Goal: Task Accomplishment & Management: Manage account settings

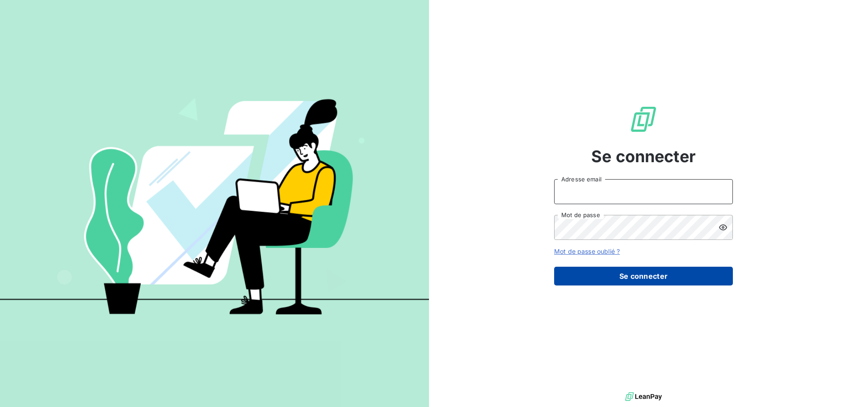
type input "[PERSON_NAME][EMAIL_ADDRESS][DOMAIN_NAME]"
click at [562, 272] on button "Se connecter" at bounding box center [643, 276] width 179 height 19
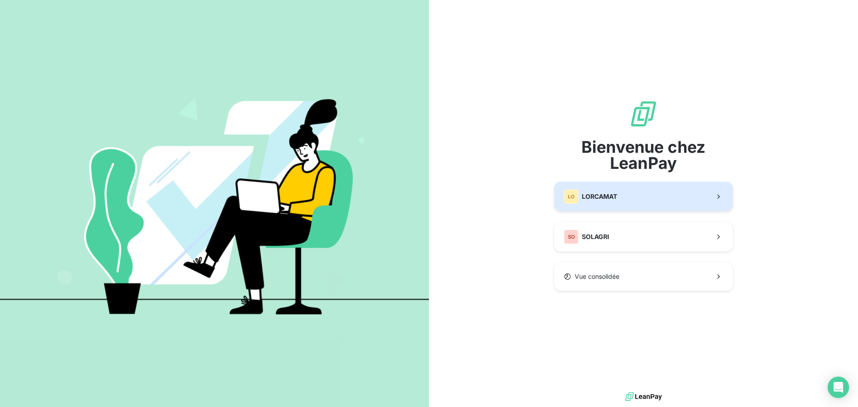
click at [585, 202] on div "LO LORCAMAT" at bounding box center [590, 196] width 53 height 14
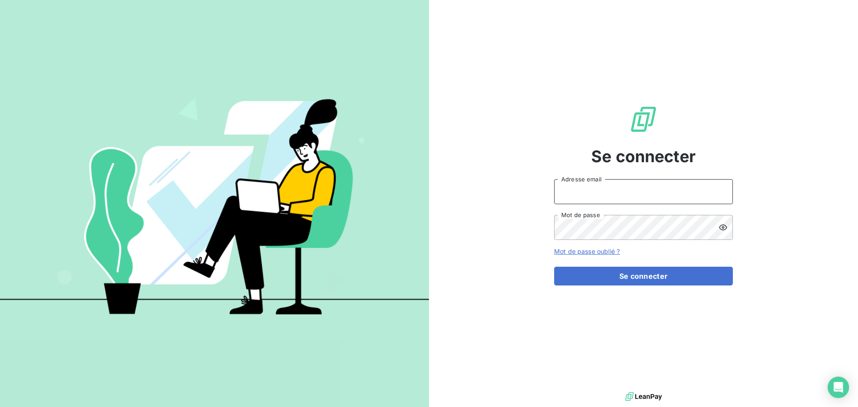
type input "[PERSON_NAME][EMAIL_ADDRESS][DOMAIN_NAME]"
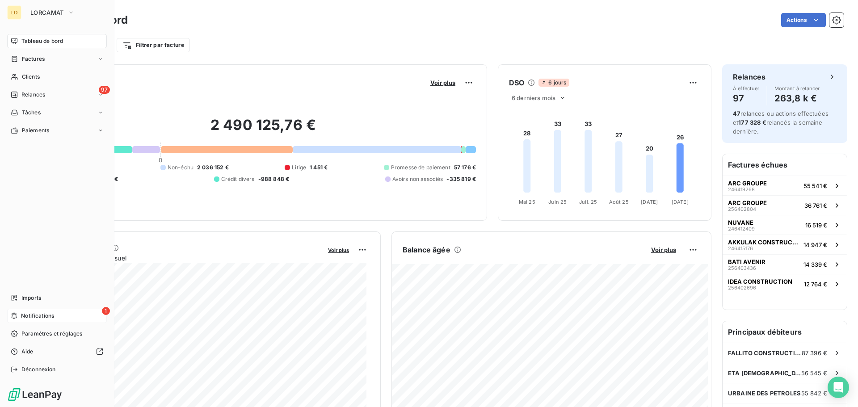
click at [50, 313] on span "Notifications" at bounding box center [37, 316] width 33 height 8
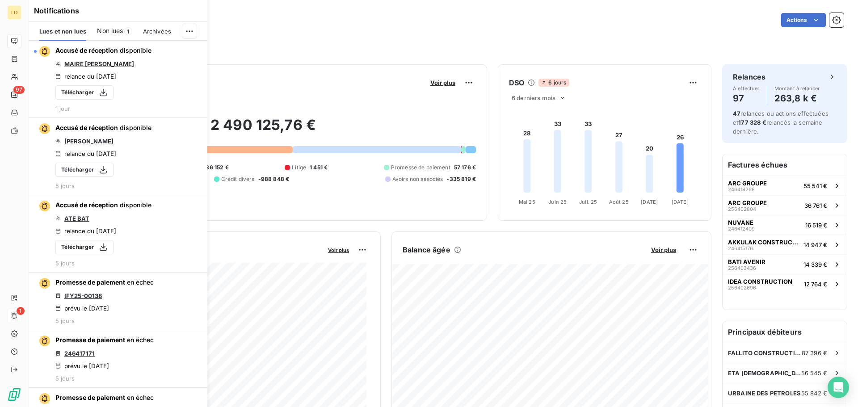
click at [105, 32] on span "Non lues" at bounding box center [110, 30] width 26 height 9
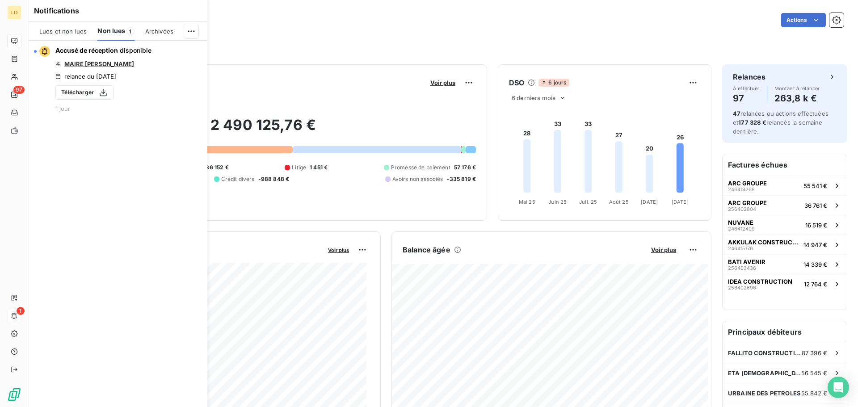
click at [52, 30] on span "Lues et non lues" at bounding box center [62, 31] width 47 height 7
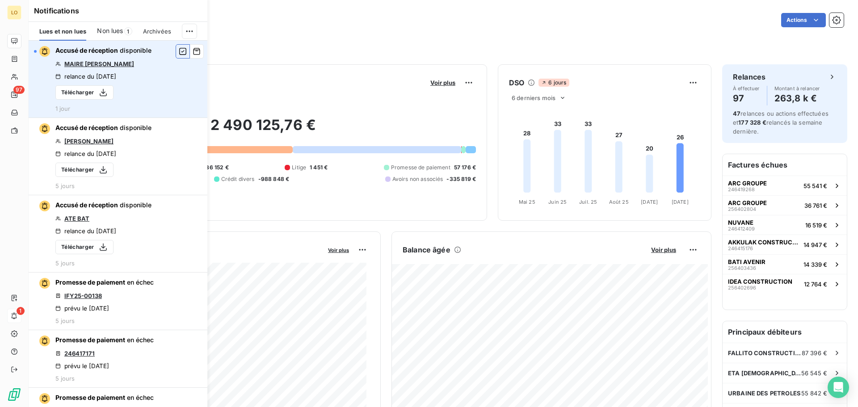
click at [179, 51] on icon "button" at bounding box center [183, 51] width 8 height 9
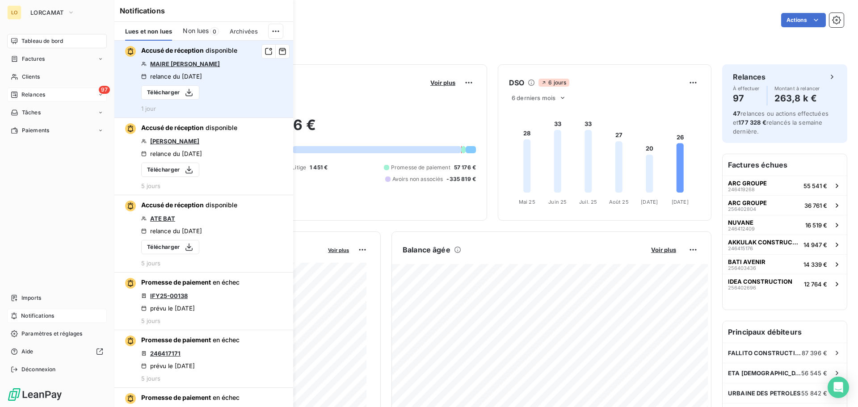
click at [27, 96] on span "Relances" at bounding box center [33, 95] width 24 height 8
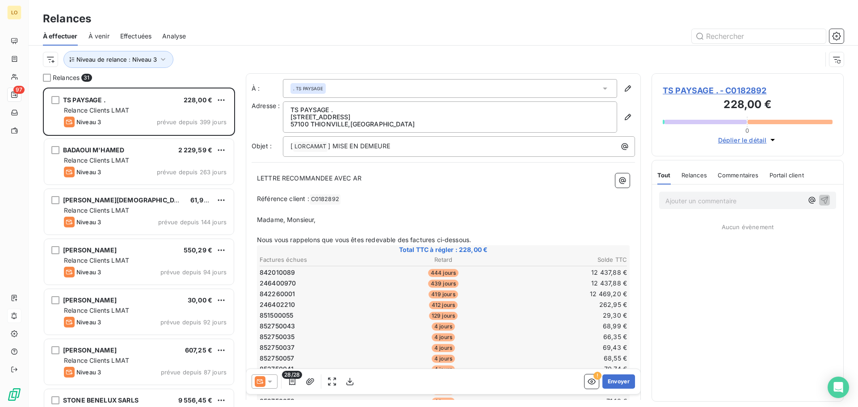
click at [739, 203] on p "Ajouter un commentaire ﻿" at bounding box center [734, 200] width 138 height 11
click at [826, 203] on icon "button" at bounding box center [824, 199] width 9 height 9
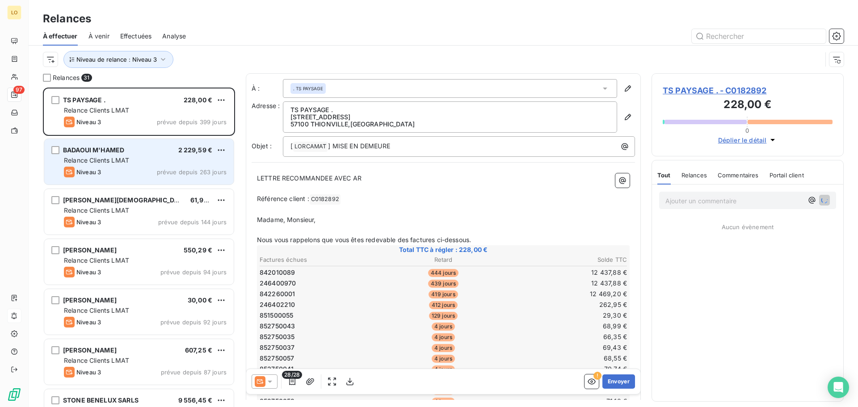
click at [143, 173] on div "Niveau 3 prévue depuis 263 jours" at bounding box center [145, 172] width 163 height 11
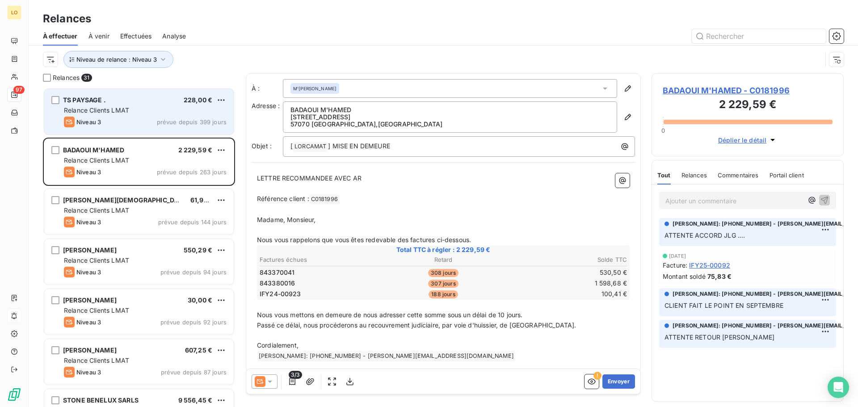
click at [161, 124] on span "prévue depuis 399 jours" at bounding box center [192, 121] width 70 height 7
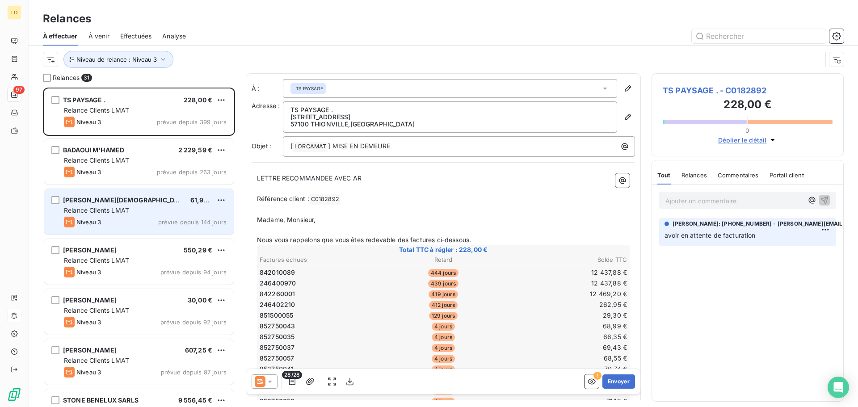
click at [138, 216] on div "MULLER CHRISTIAN 61,97 € Relance Clients LMAT Niveau 3 prévue depuis 144 jours" at bounding box center [138, 212] width 189 height 46
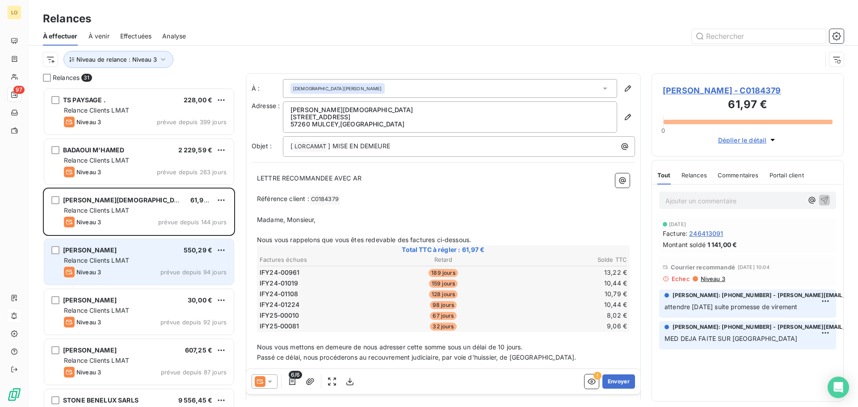
click at [171, 267] on div "Niveau 3 prévue depuis 94 jours" at bounding box center [145, 272] width 163 height 11
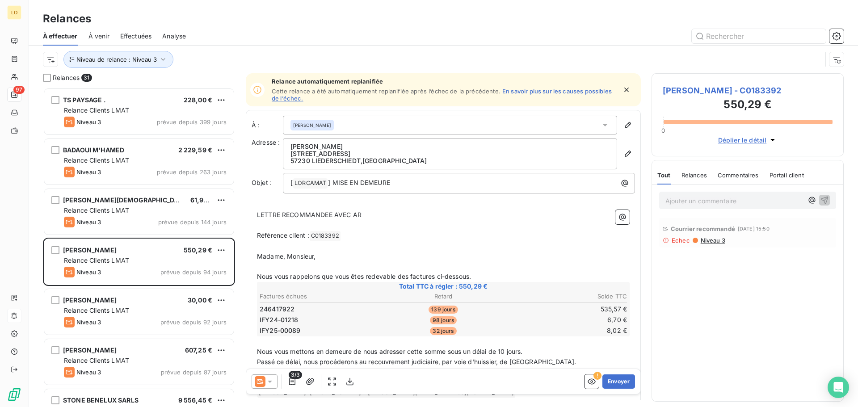
click at [681, 243] on span "Echec" at bounding box center [681, 240] width 18 height 7
click at [585, 387] on button "button" at bounding box center [592, 381] width 14 height 14
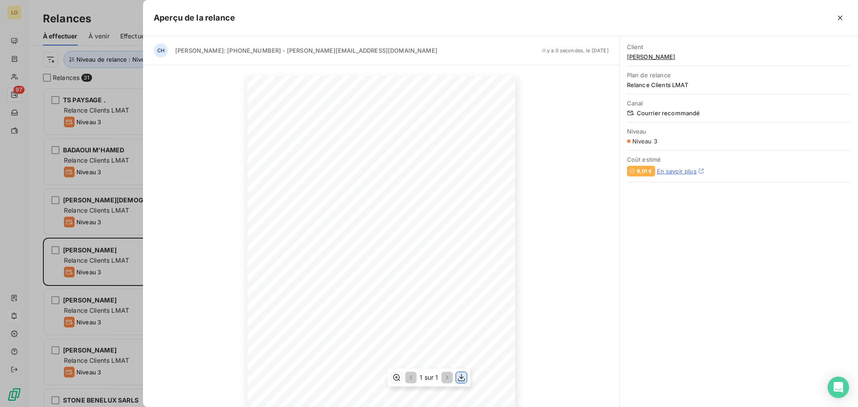
click at [462, 379] on icon "button" at bounding box center [461, 378] width 7 height 8
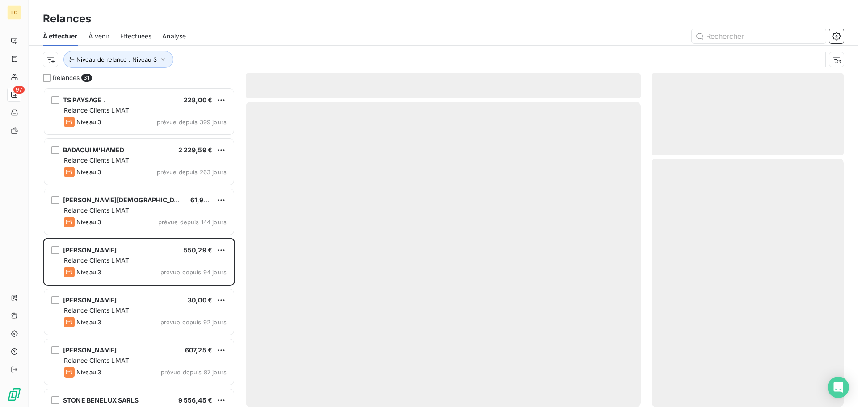
scroll to position [313, 185]
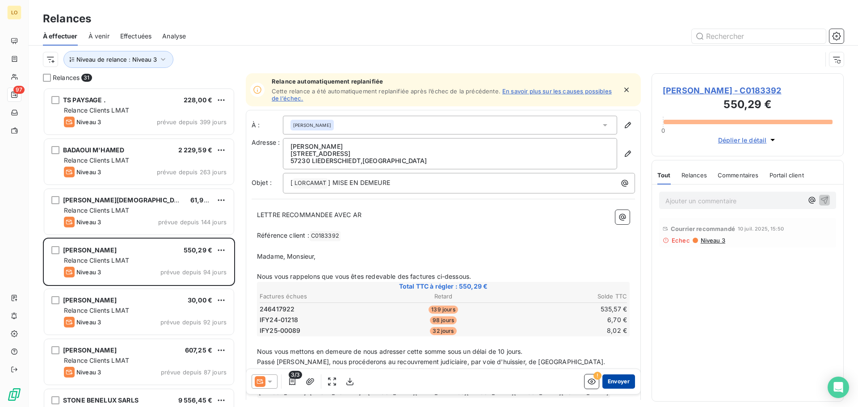
click at [613, 381] on button "Envoyer" at bounding box center [618, 381] width 33 height 14
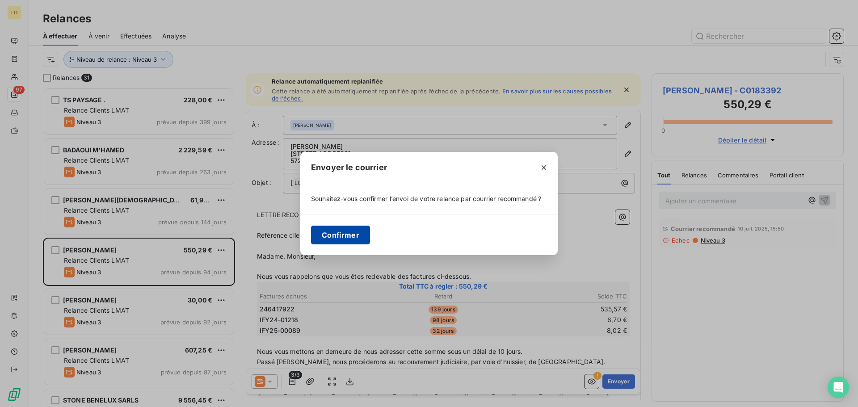
click at [354, 233] on button "Confirmer" at bounding box center [340, 235] width 59 height 19
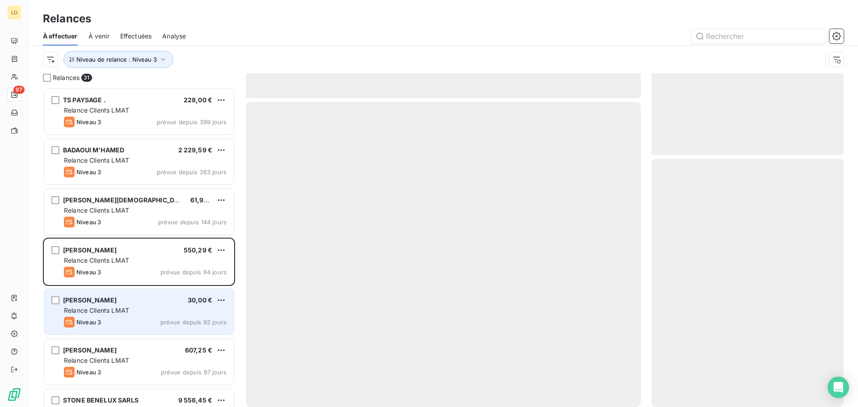
click at [184, 303] on div "[PERSON_NAME] 30,00 €" at bounding box center [145, 300] width 163 height 8
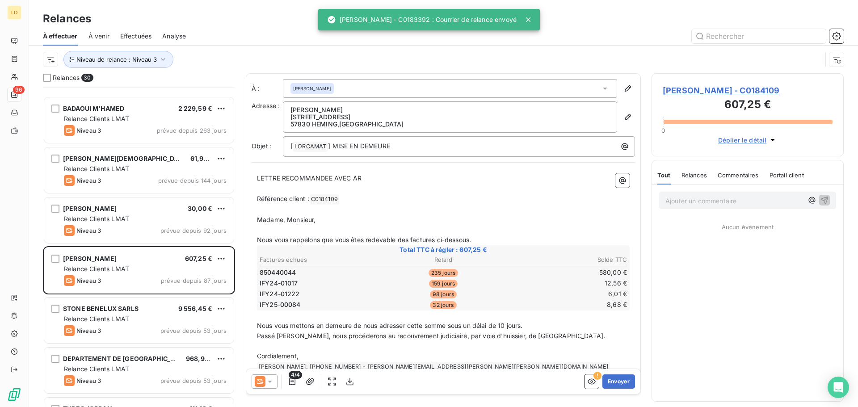
scroll to position [135, 0]
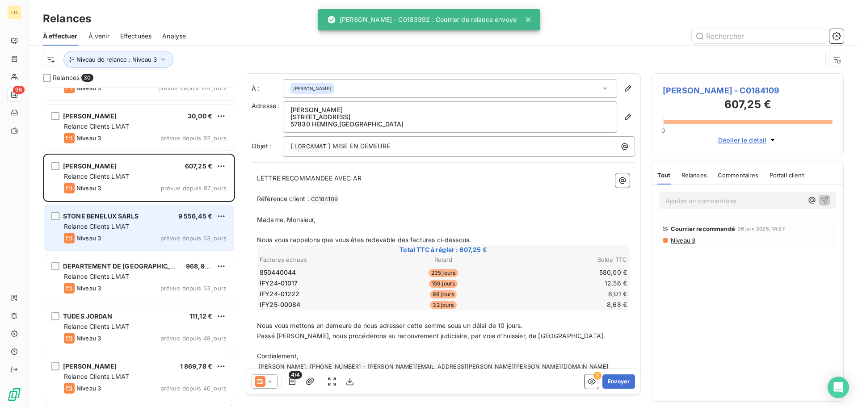
click at [117, 230] on div "Relance Clients LMAT" at bounding box center [145, 226] width 163 height 9
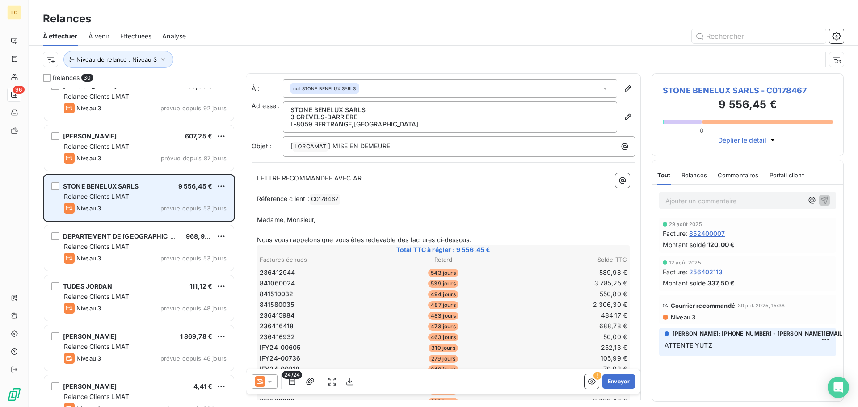
scroll to position [179, 0]
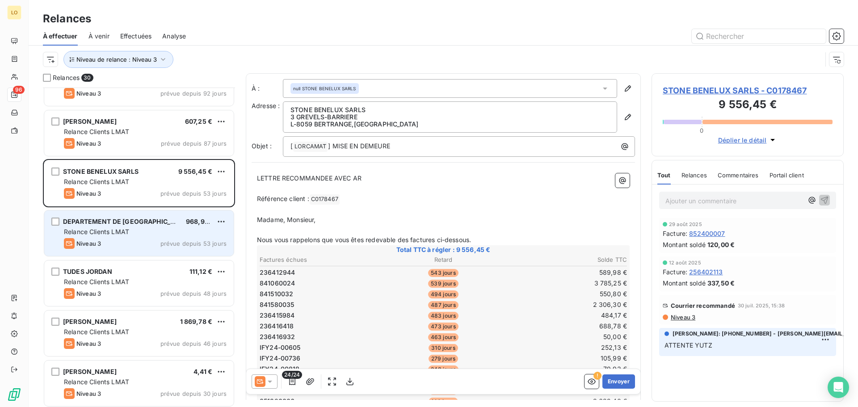
click at [161, 228] on div "Relance Clients LMAT" at bounding box center [145, 231] width 163 height 9
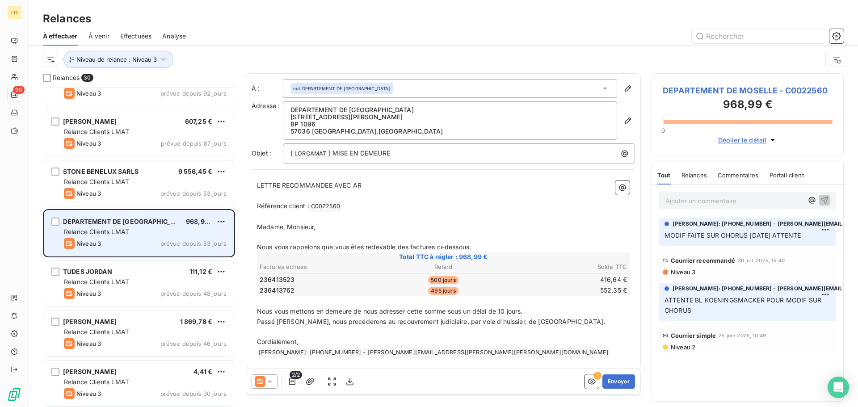
scroll to position [224, 0]
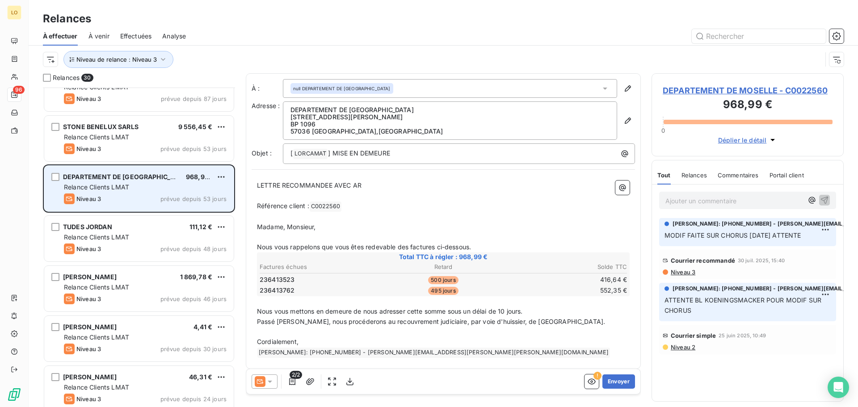
click at [161, 228] on div "TUDES JORDAN 111,12 €" at bounding box center [145, 227] width 163 height 8
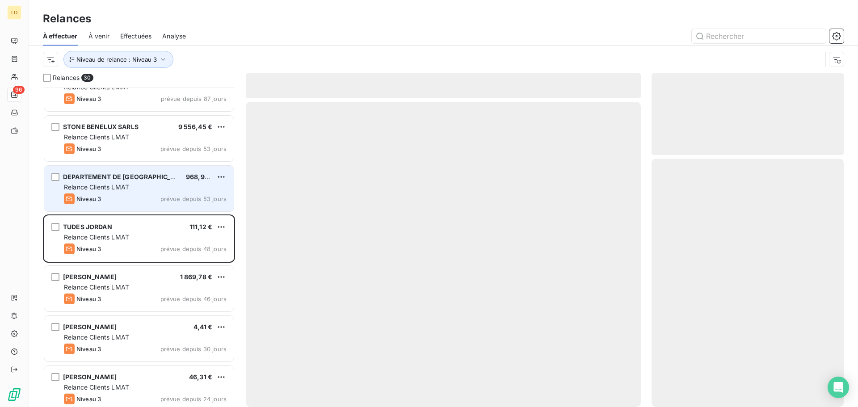
scroll to position [269, 0]
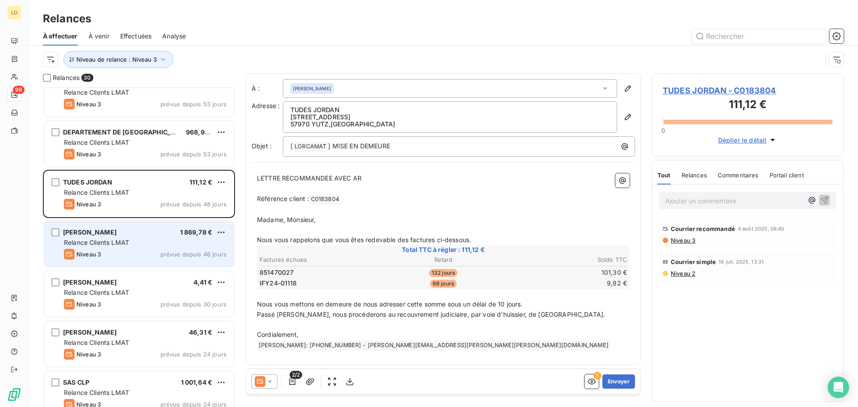
click at [159, 232] on div "[PERSON_NAME] 1 869,78 €" at bounding box center [145, 232] width 163 height 8
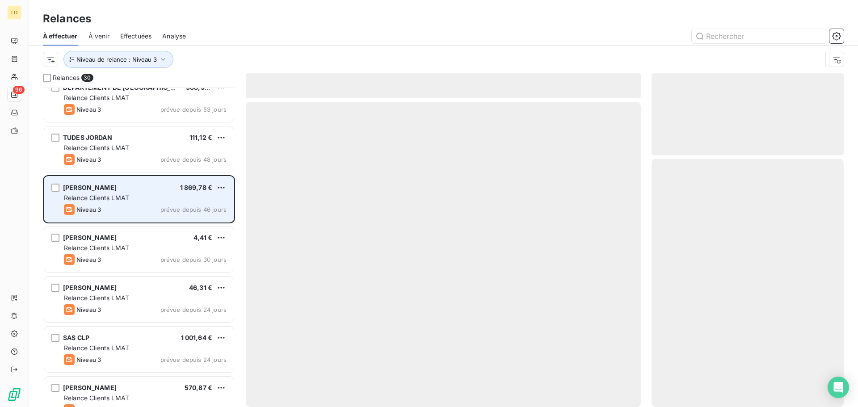
scroll to position [358, 0]
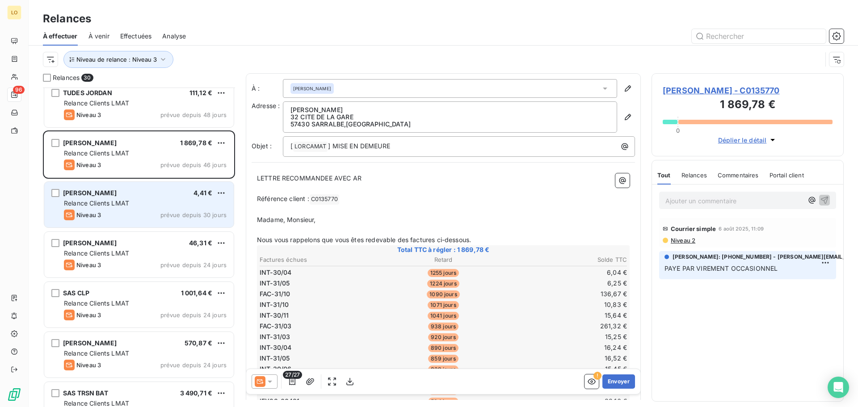
click at [159, 206] on div "Relance Clients LMAT" at bounding box center [145, 203] width 163 height 9
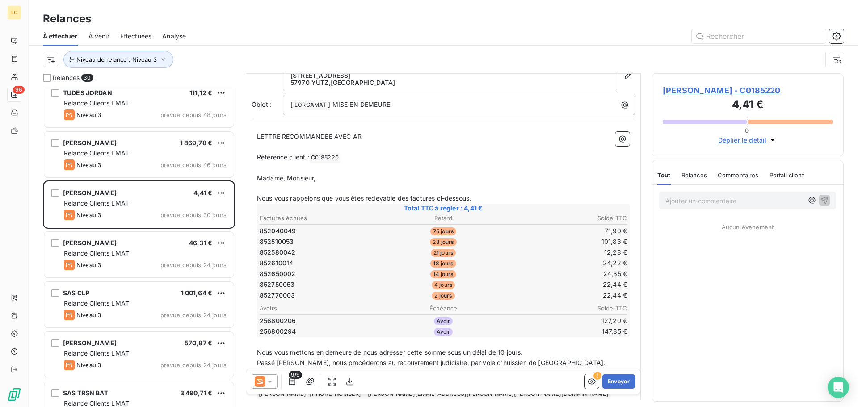
scroll to position [88, 0]
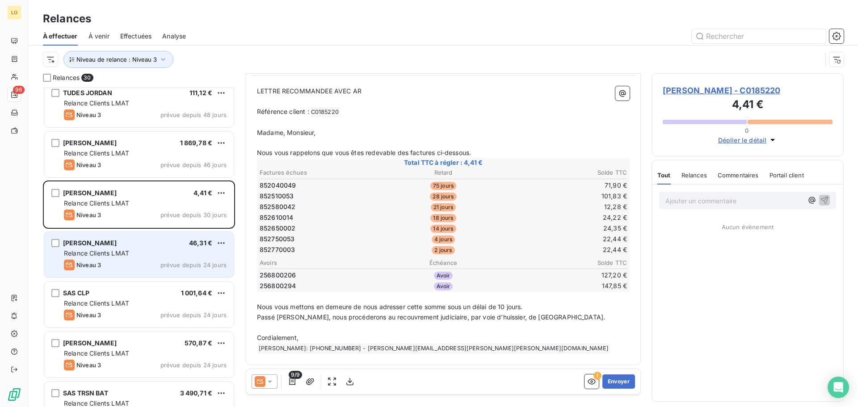
click at [100, 245] on span "[PERSON_NAME]" at bounding box center [90, 243] width 54 height 8
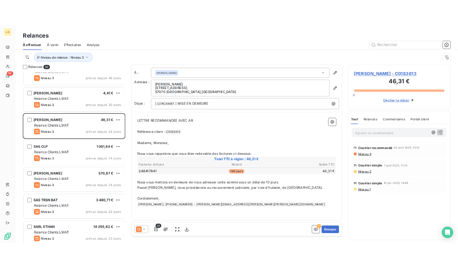
scroll to position [424, 0]
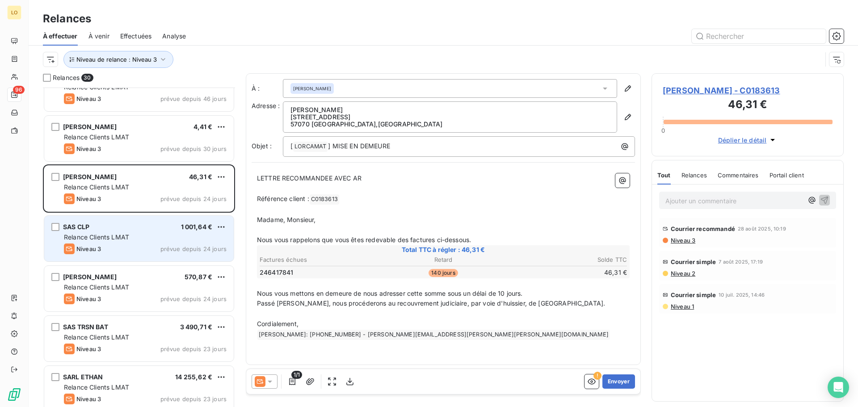
click at [110, 237] on span "Relance Clients LMAT" at bounding box center [96, 237] width 65 height 8
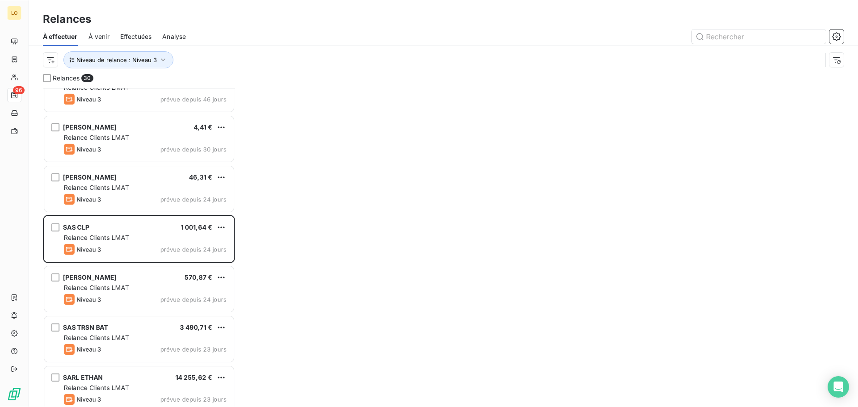
scroll to position [313, 185]
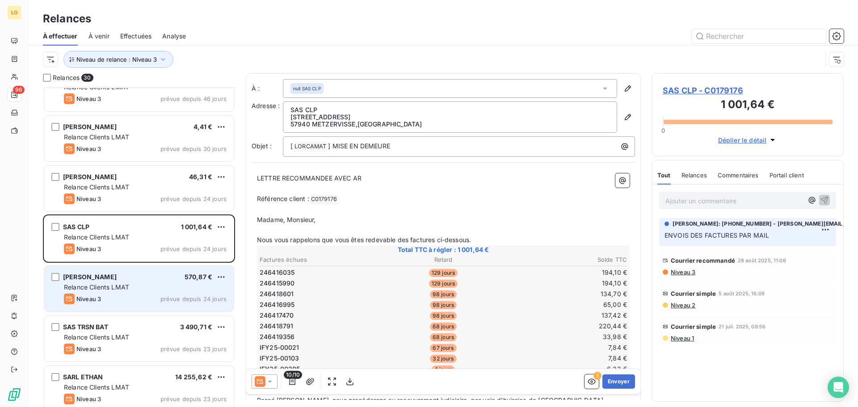
click at [140, 291] on div "Relance Clients LMAT" at bounding box center [145, 287] width 163 height 9
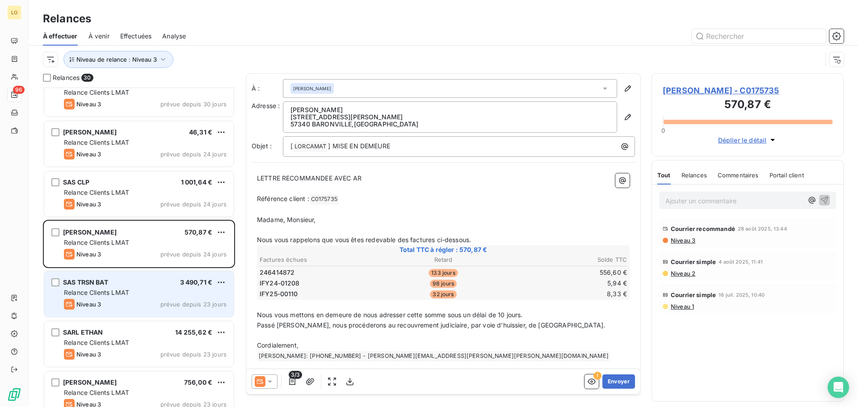
click at [137, 287] on div "SAS TRSN BAT 3 490,71 € Relance Clients LMAT Niveau 3 prévue depuis 23 jours" at bounding box center [138, 294] width 189 height 46
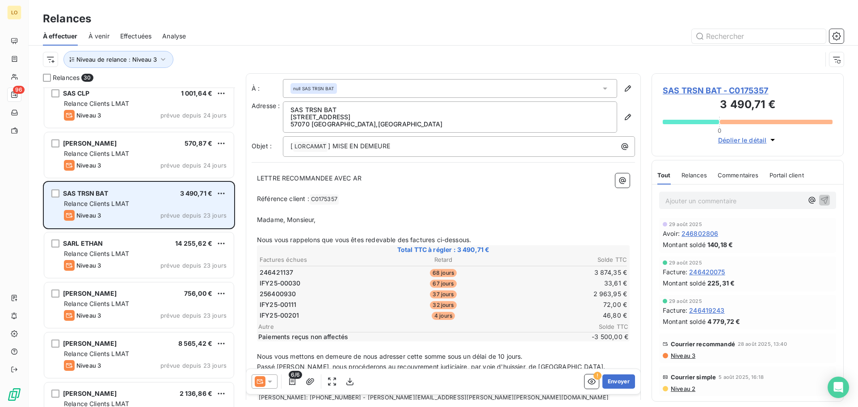
scroll to position [558, 0]
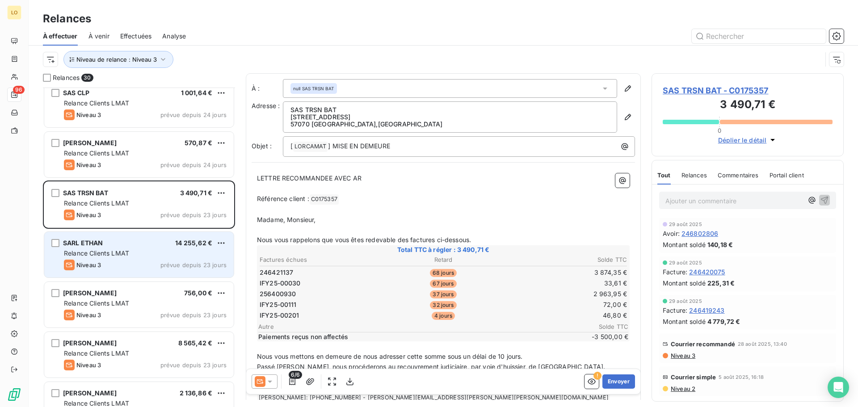
click at [137, 265] on div "Niveau 3 prévue depuis 23 jours" at bounding box center [145, 265] width 163 height 11
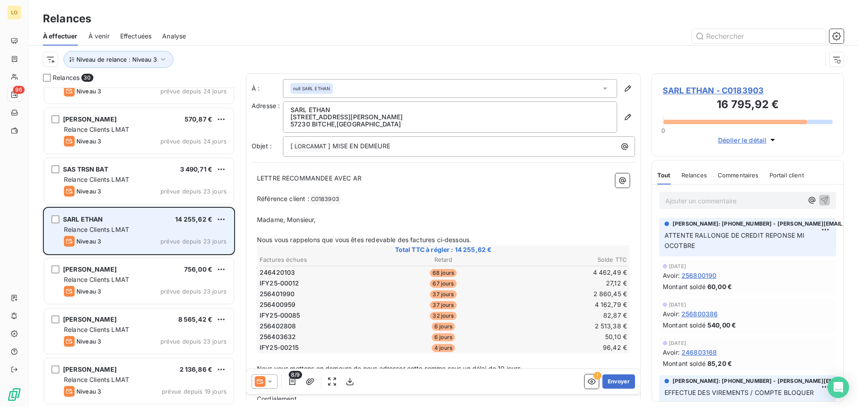
scroll to position [603, 0]
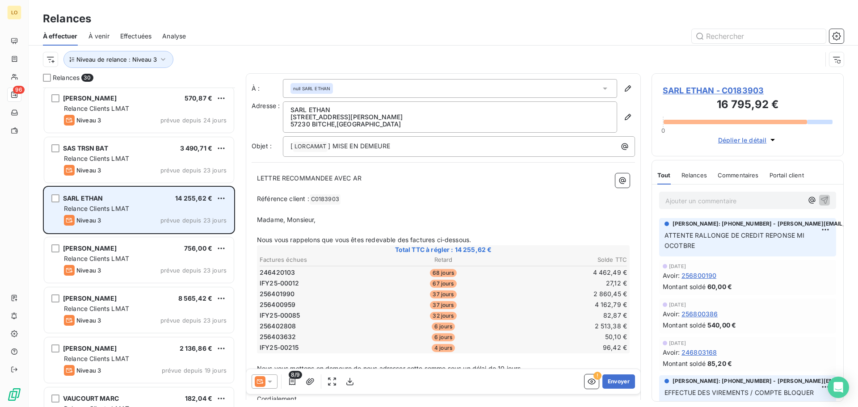
click at [132, 265] on div "Niveau 3 prévue depuis 23 jours" at bounding box center [145, 270] width 163 height 11
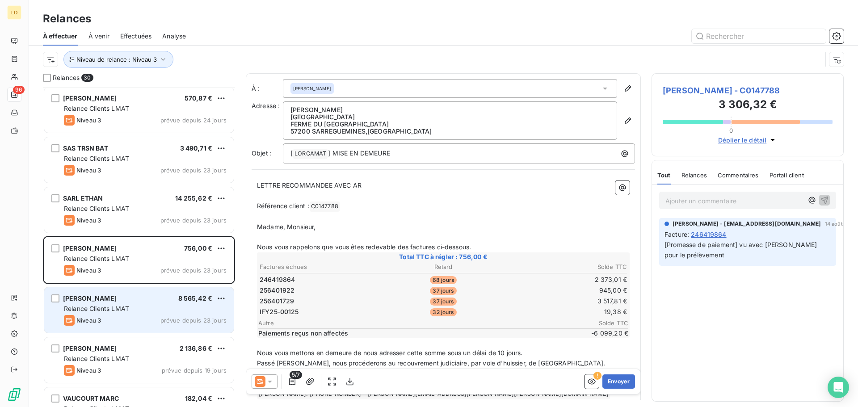
click at [123, 306] on span "Relance Clients LMAT" at bounding box center [96, 309] width 65 height 8
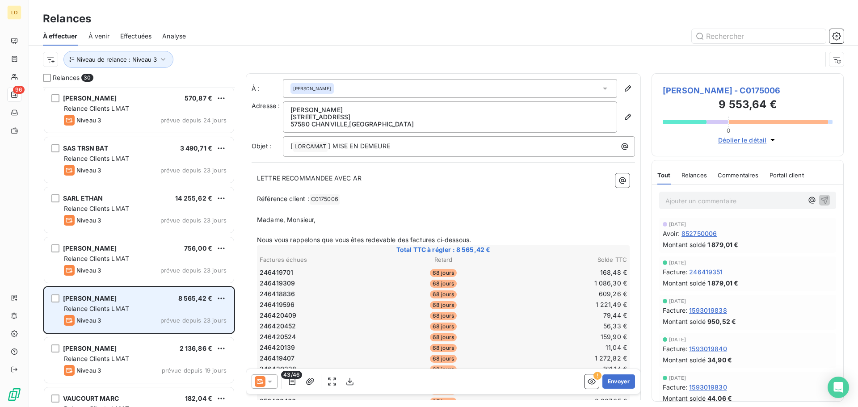
scroll to position [648, 0]
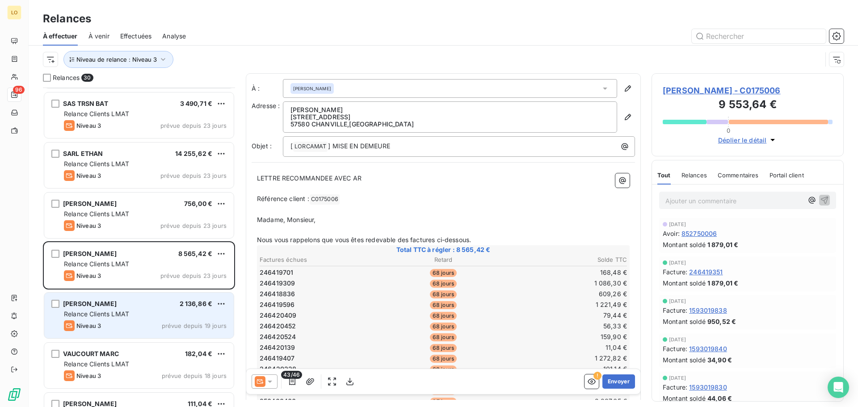
click at [117, 319] on div "[PERSON_NAME] 2 136,86 € Relance Clients LMAT Niveau 3 prévue depuis 19 jours" at bounding box center [138, 316] width 189 height 46
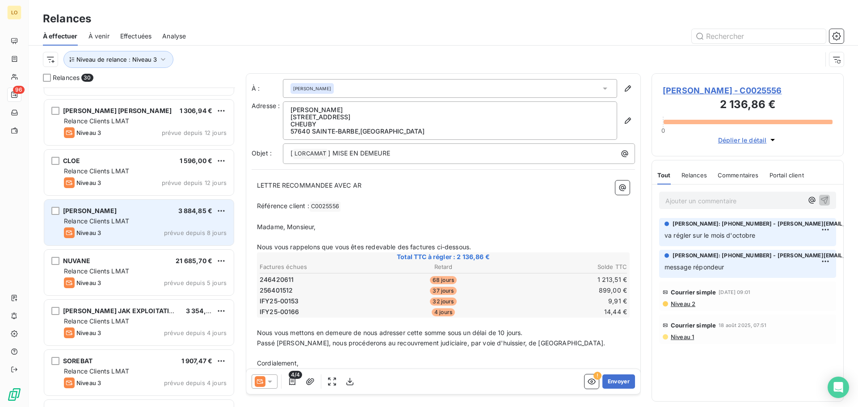
scroll to position [1005, 0]
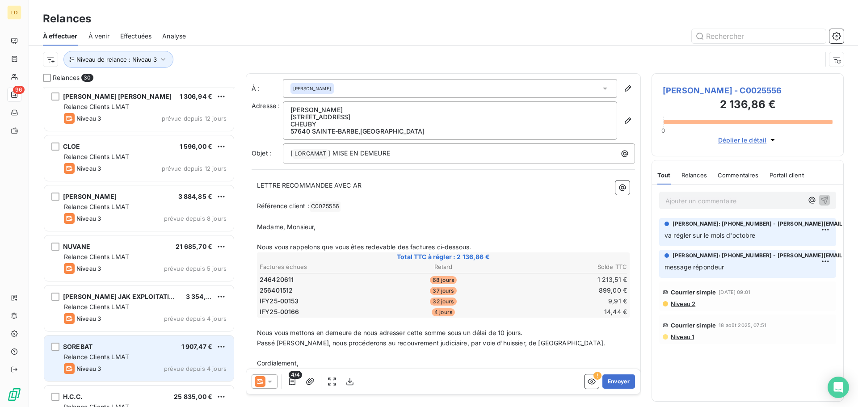
click at [112, 350] on div "SOREBAT 1 907,47 €" at bounding box center [145, 347] width 163 height 8
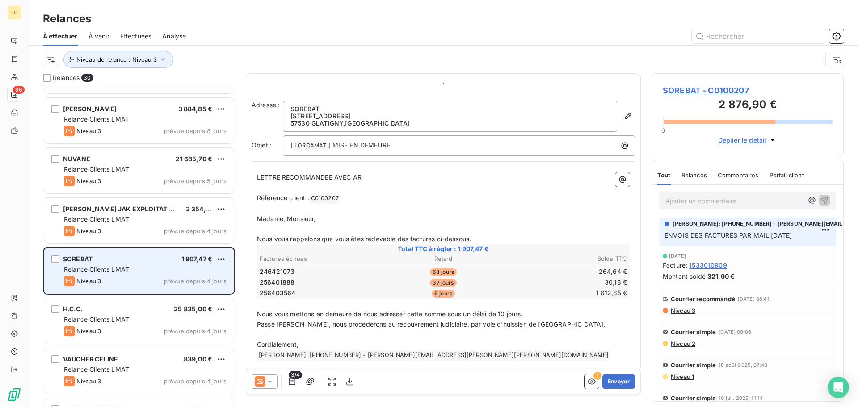
scroll to position [1094, 0]
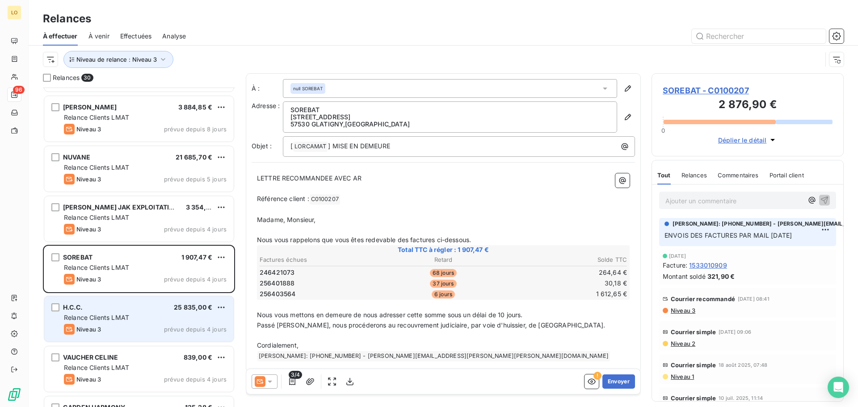
click at [118, 324] on div "H.C.C. 25 835,00 € Relance Clients LMAT Niveau 3 prévue depuis 4 jours" at bounding box center [138, 319] width 189 height 46
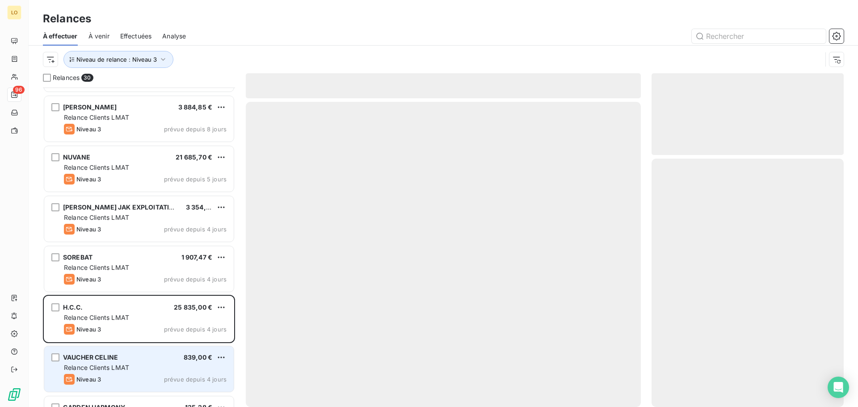
click at [110, 369] on span "Relance Clients LMAT" at bounding box center [96, 368] width 65 height 8
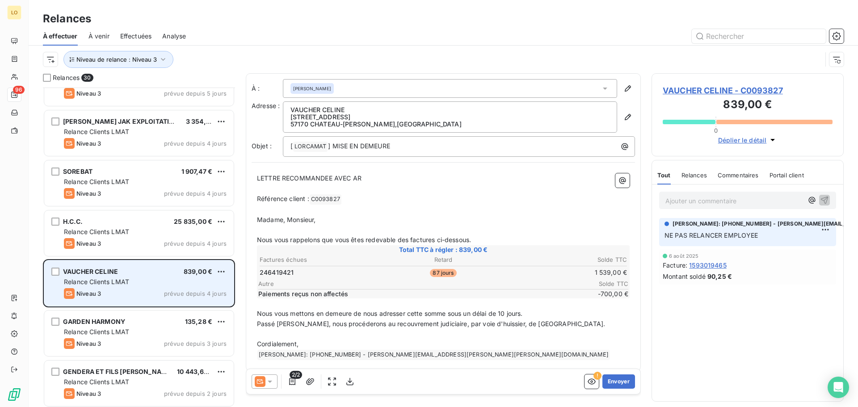
scroll to position [1182, 0]
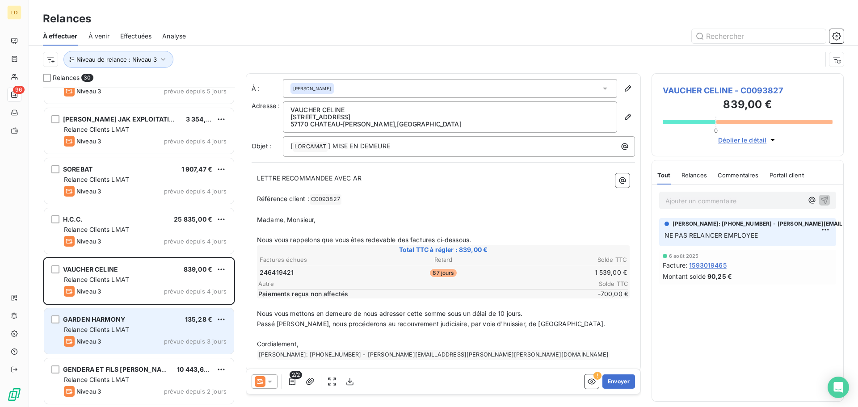
click at [121, 336] on div "Niveau 3 prévue depuis 3 jours" at bounding box center [145, 341] width 163 height 11
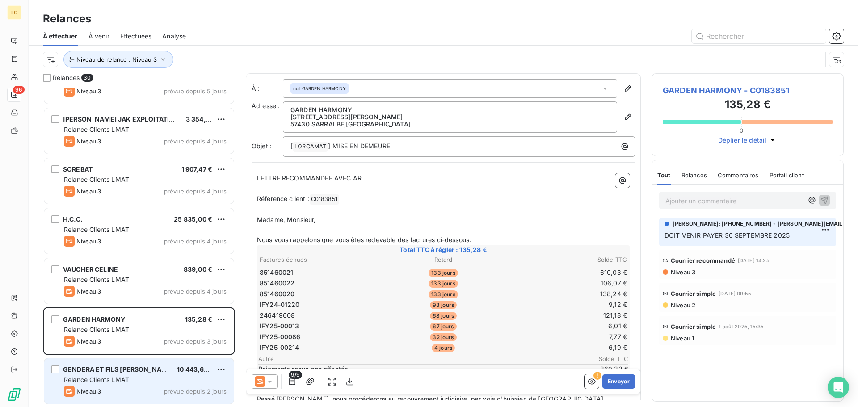
click at [114, 379] on span "Relance Clients LMAT" at bounding box center [96, 380] width 65 height 8
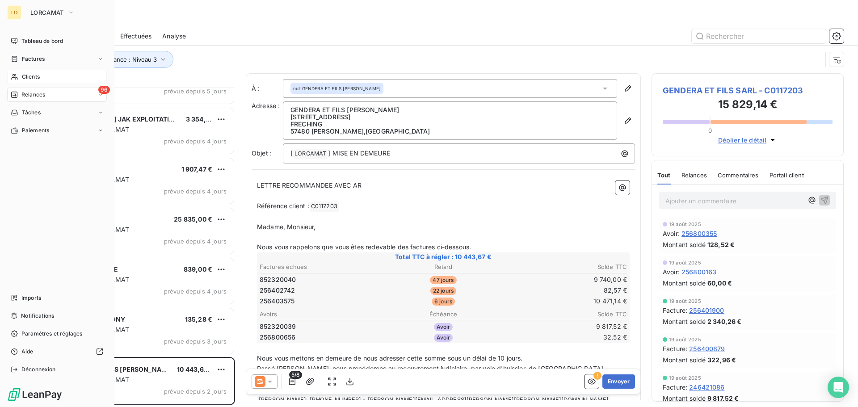
click at [30, 73] on span "Clients" at bounding box center [31, 77] width 18 height 8
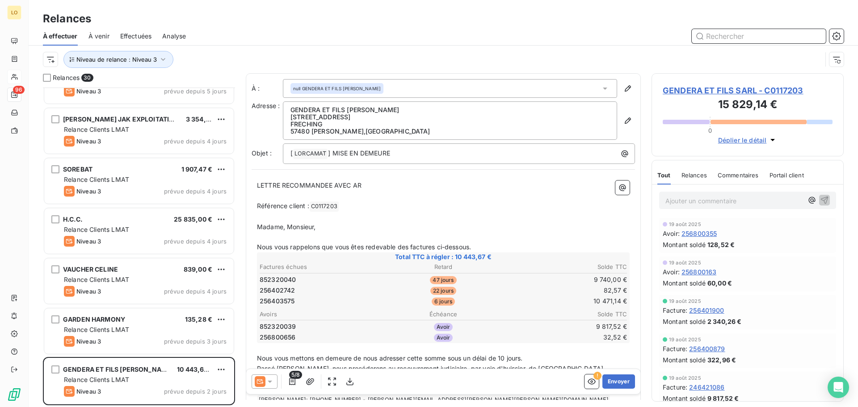
click at [725, 37] on input "text" at bounding box center [759, 36] width 134 height 14
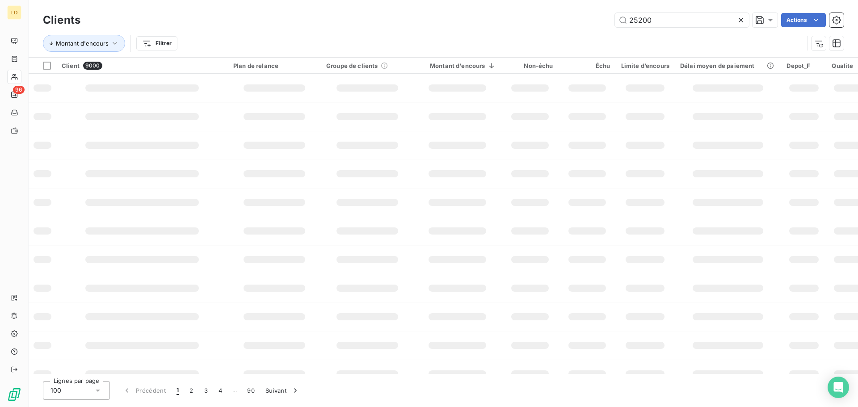
type input "25200"
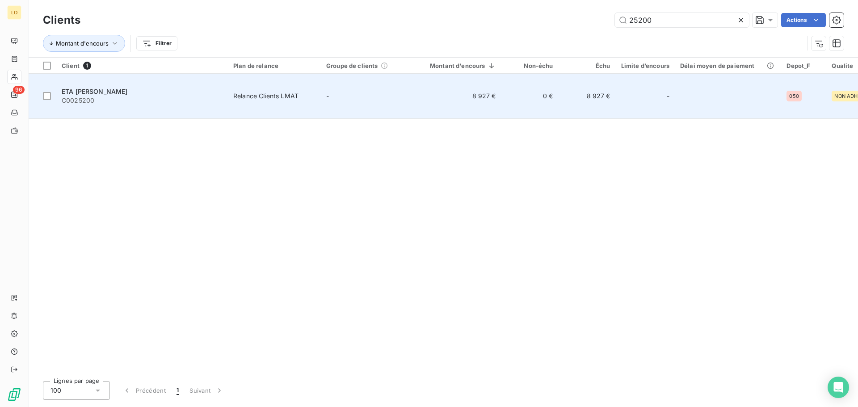
click at [86, 88] on span "ETA [PERSON_NAME]" at bounding box center [95, 92] width 66 height 8
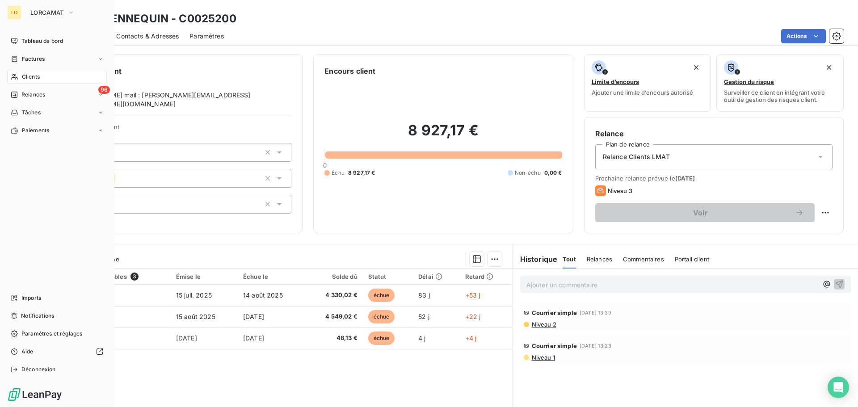
click at [20, 76] on div "Clients" at bounding box center [57, 77] width 100 height 14
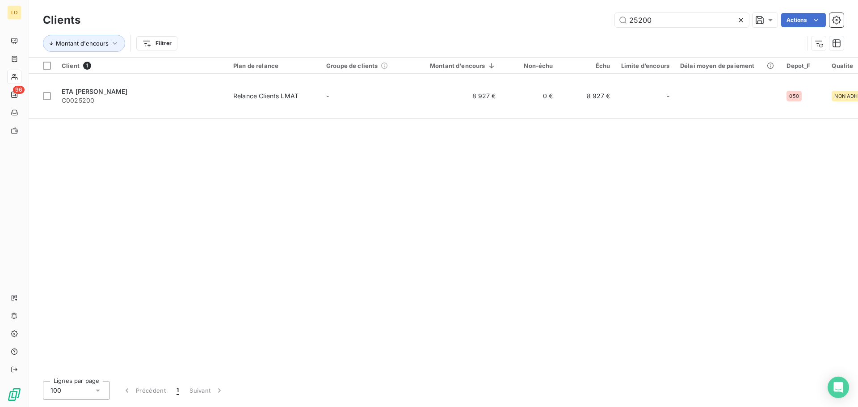
drag, startPoint x: 684, startPoint y: 21, endPoint x: 528, endPoint y: 8, distance: 156.5
click at [528, 8] on div "Clients 25200 Actions Montant d'encours Filtrer" at bounding box center [443, 28] width 829 height 57
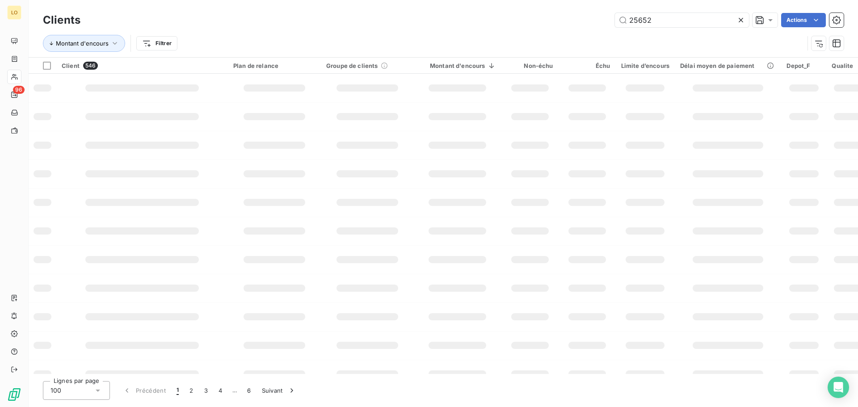
type input "25652"
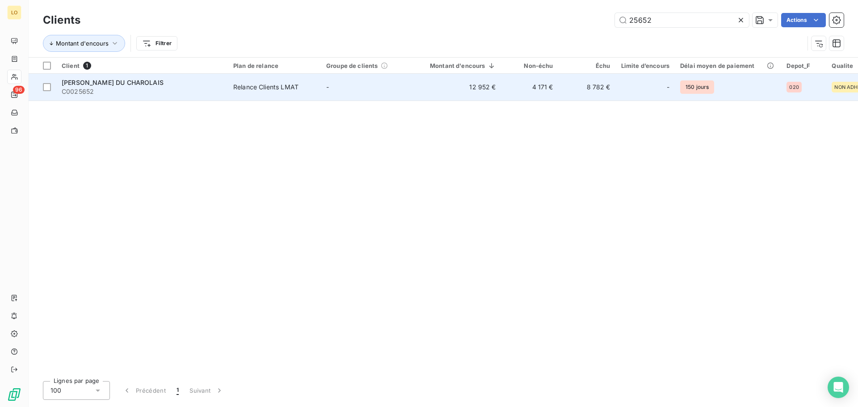
click at [115, 80] on span "[PERSON_NAME] DU CHAROLAIS" at bounding box center [113, 83] width 102 height 8
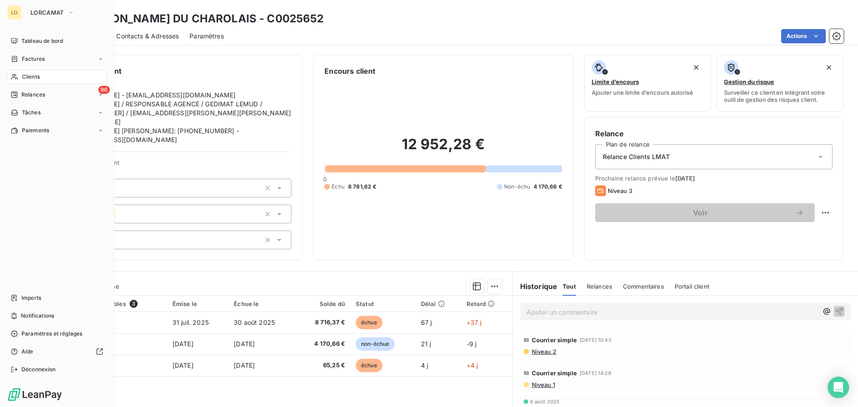
click at [34, 77] on span "Clients" at bounding box center [31, 77] width 18 height 8
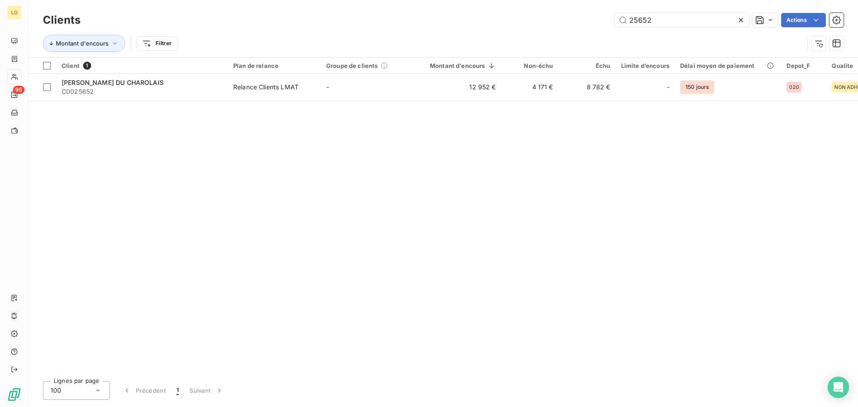
drag, startPoint x: 661, startPoint y: 17, endPoint x: 423, endPoint y: 0, distance: 239.3
click at [423, 0] on html "LO 96 Clients 25652 Actions Montant d'encours Filtrer Client 1 Plan de relance …" at bounding box center [429, 203] width 858 height 407
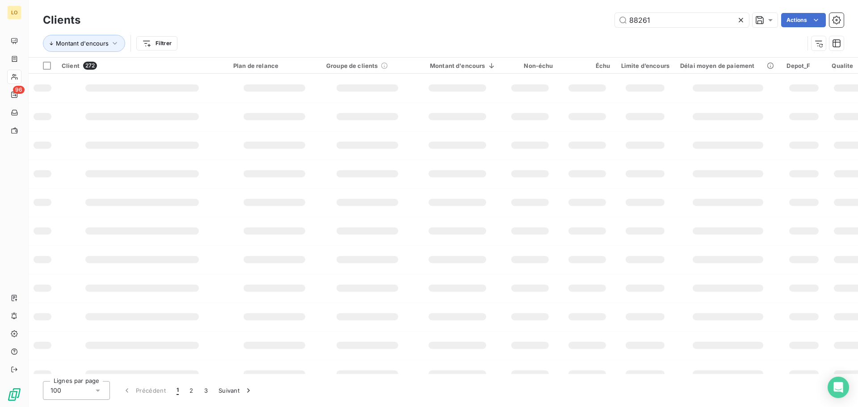
type input "88261"
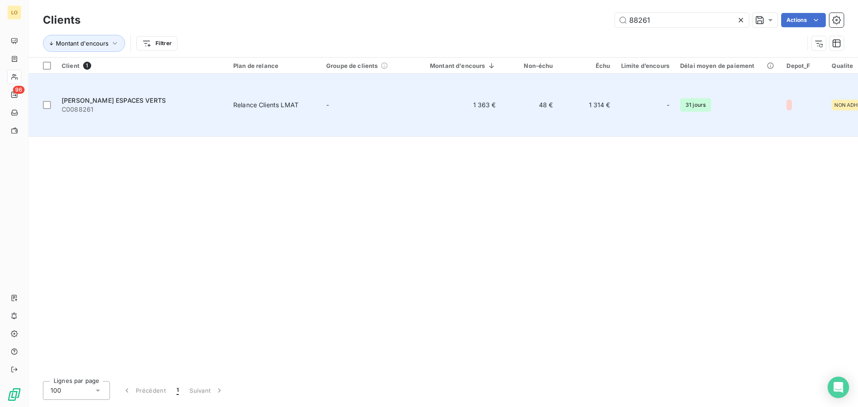
click at [117, 97] on span "[PERSON_NAME] ESPACES VERTS" at bounding box center [114, 101] width 104 height 8
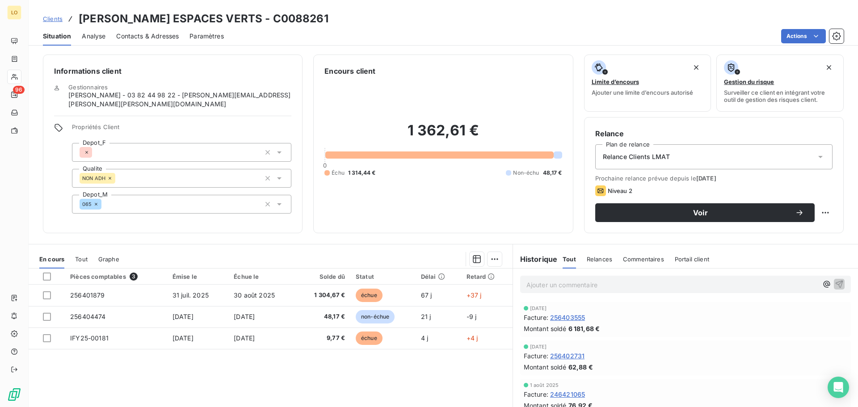
click at [802, 158] on div "Relance Clients LMAT" at bounding box center [713, 156] width 237 height 25
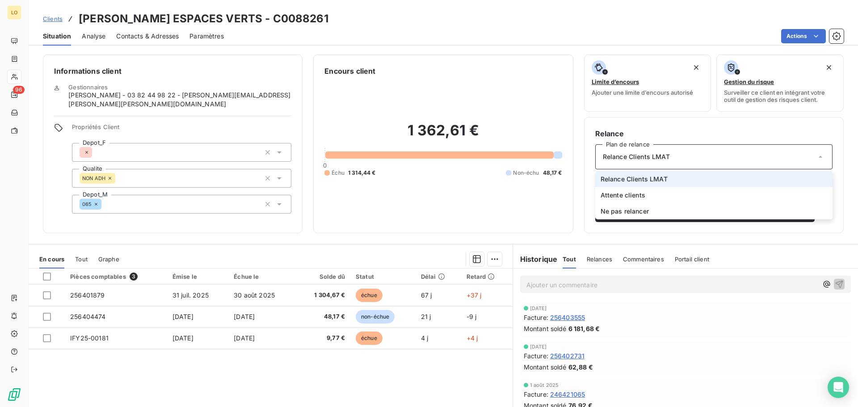
click at [766, 182] on li "Relance Clients LMAT" at bounding box center [713, 179] width 237 height 16
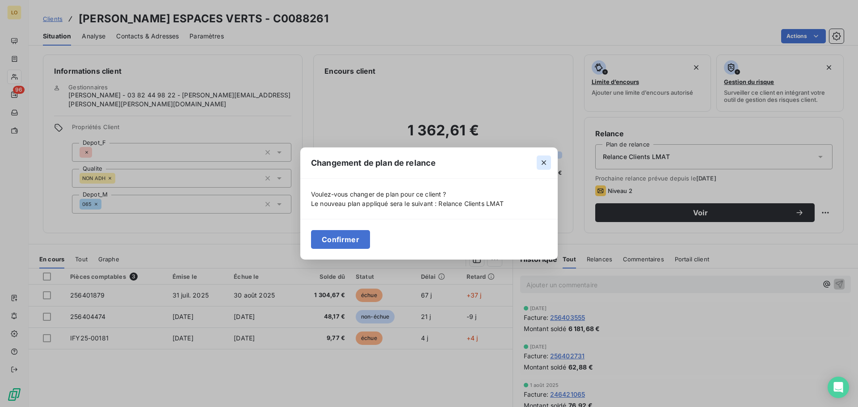
click at [547, 159] on icon "button" at bounding box center [543, 162] width 9 height 9
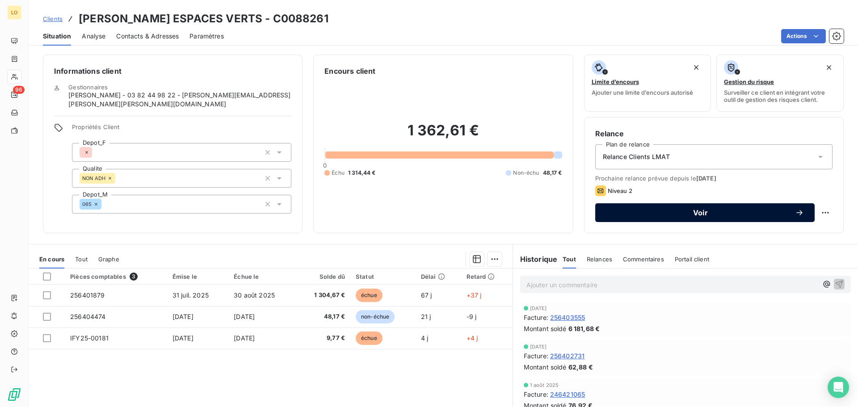
click at [754, 211] on span "Voir" at bounding box center [700, 212] width 189 height 7
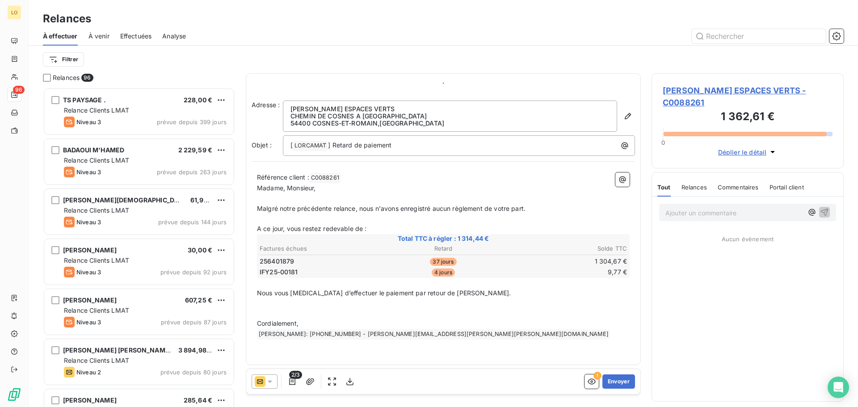
scroll to position [313, 185]
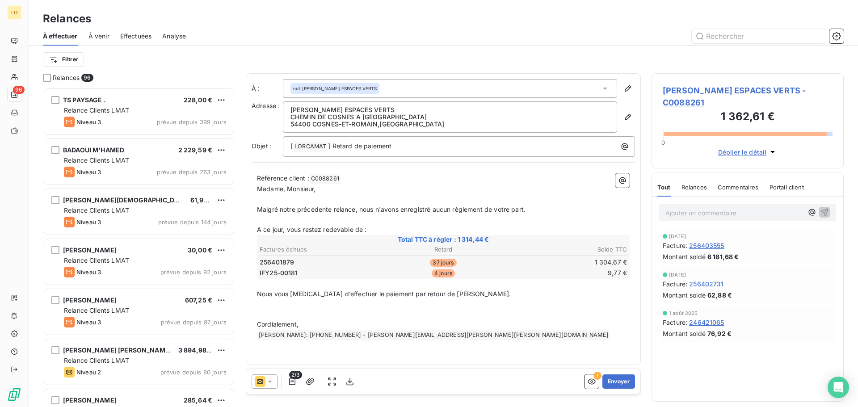
click at [270, 383] on icon at bounding box center [269, 381] width 9 height 9
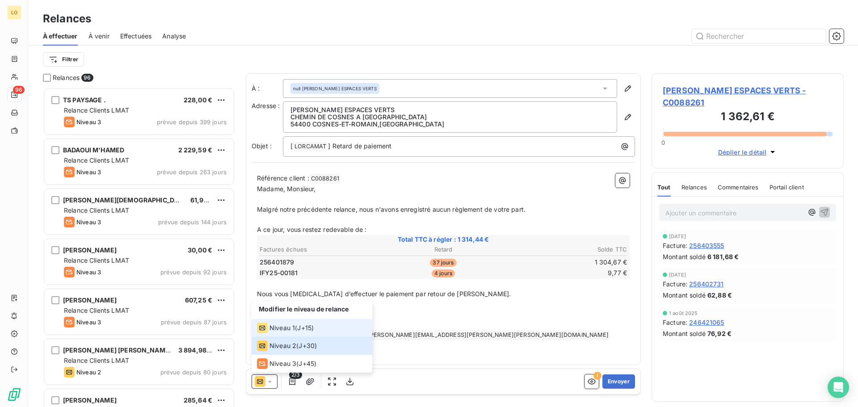
click at [275, 333] on li "Niveau 1 ( J+15 )" at bounding box center [312, 328] width 121 height 18
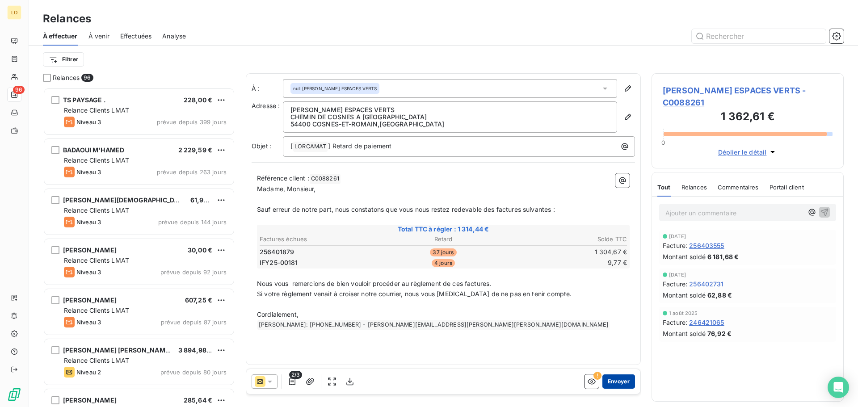
click at [631, 381] on button "Envoyer" at bounding box center [618, 381] width 33 height 14
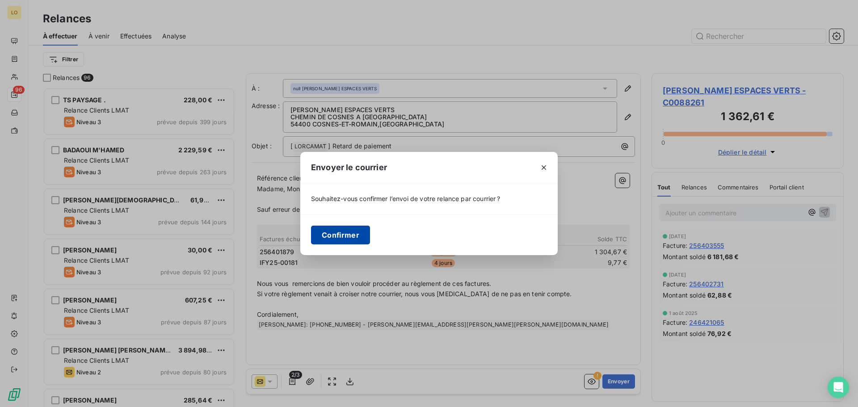
click at [326, 241] on button "Confirmer" at bounding box center [340, 235] width 59 height 19
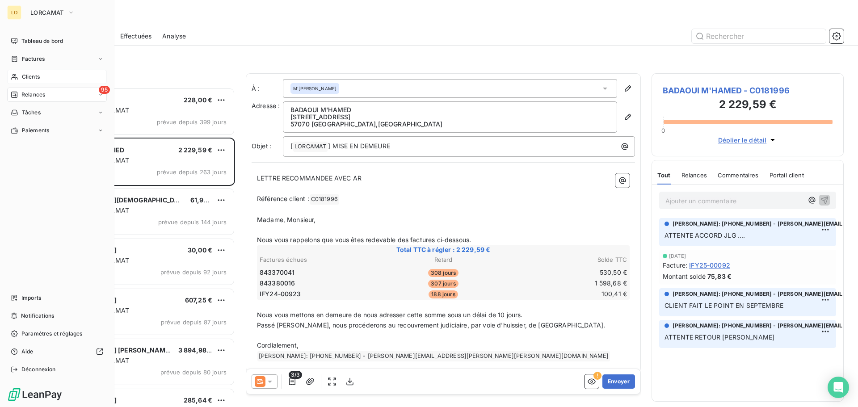
click at [38, 78] on span "Clients" at bounding box center [31, 77] width 18 height 8
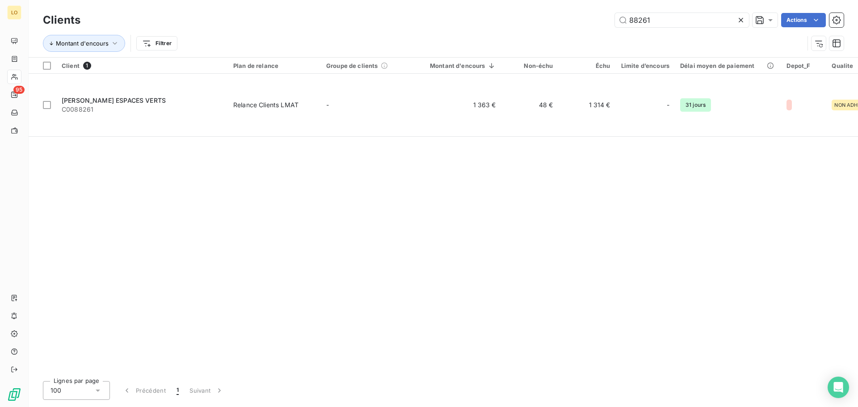
drag, startPoint x: 659, startPoint y: 17, endPoint x: 471, endPoint y: 16, distance: 188.1
click at [471, 16] on div "88261 Actions" at bounding box center [467, 20] width 753 height 14
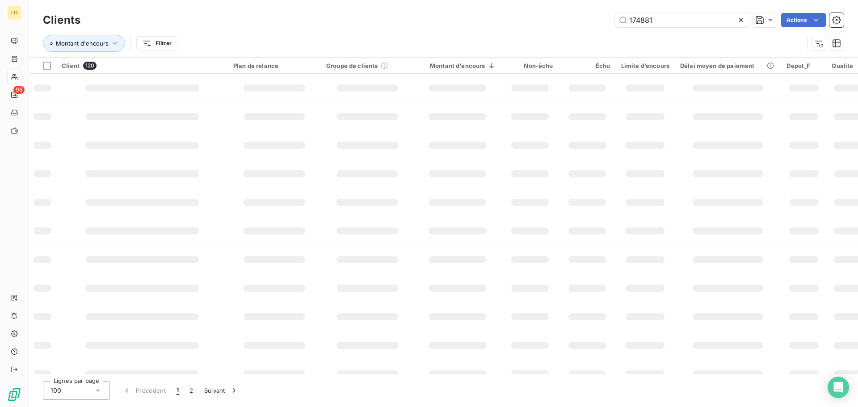
type input "174881"
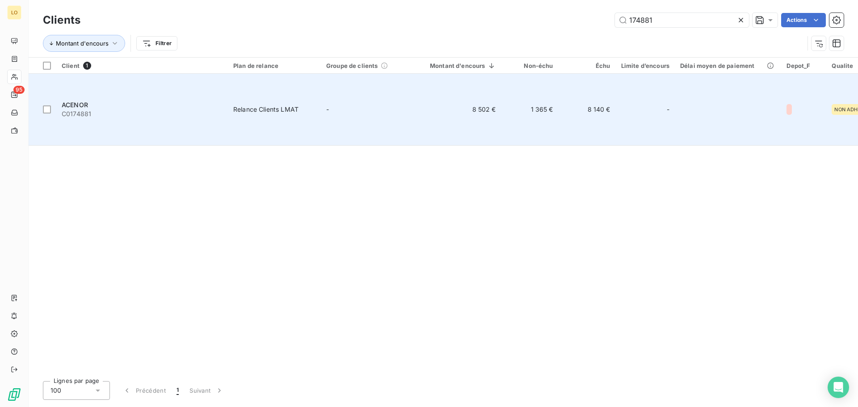
click at [83, 101] on span "ACENOR" at bounding box center [75, 105] width 26 height 8
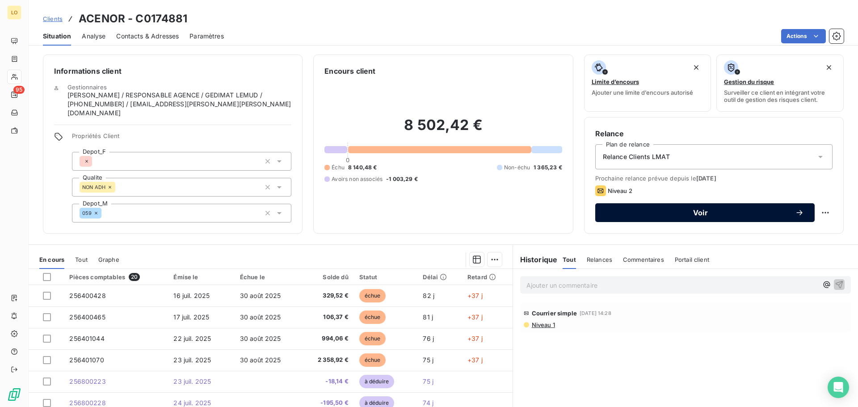
click at [715, 210] on span "Voir" at bounding box center [700, 212] width 189 height 7
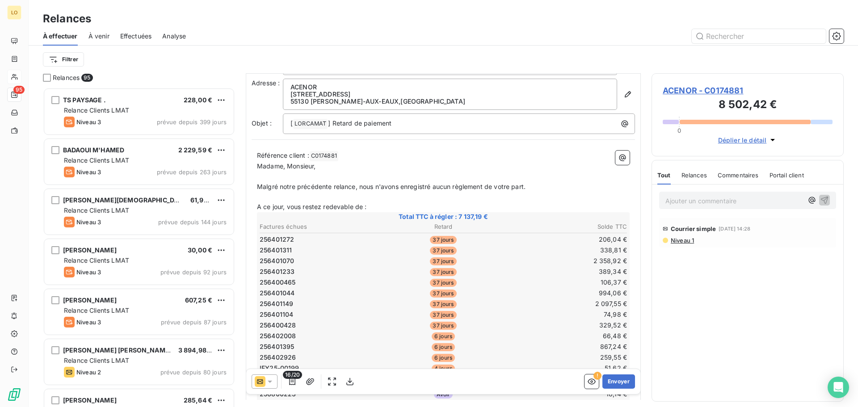
scroll to position [45, 0]
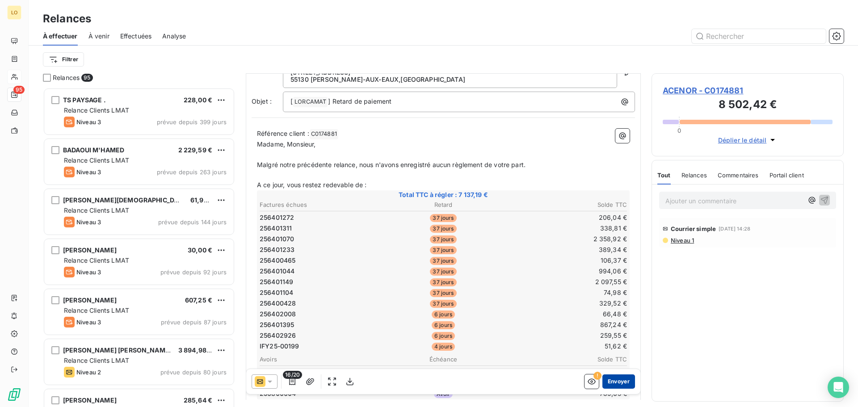
click at [609, 381] on button "Envoyer" at bounding box center [618, 381] width 33 height 14
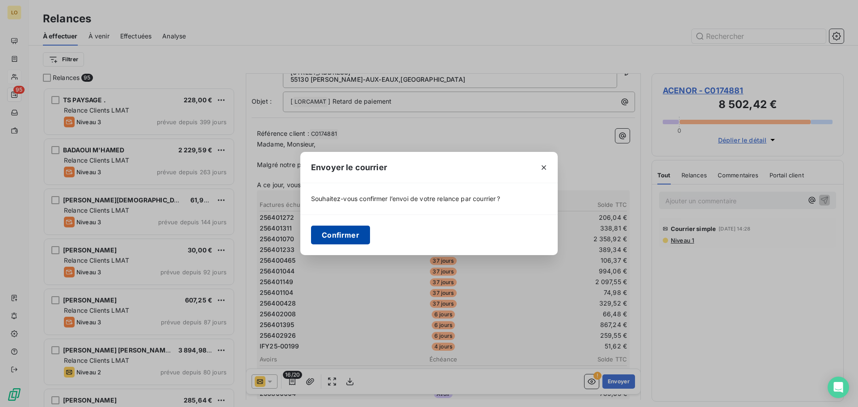
click at [353, 237] on button "Confirmer" at bounding box center [340, 235] width 59 height 19
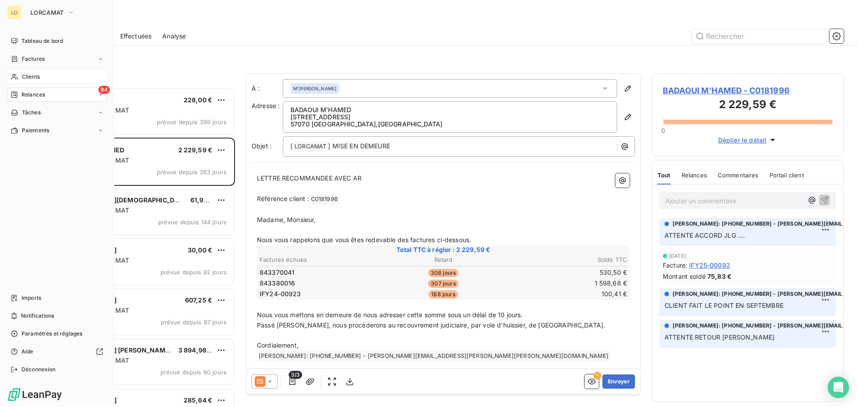
click at [24, 77] on span "Clients" at bounding box center [31, 77] width 18 height 8
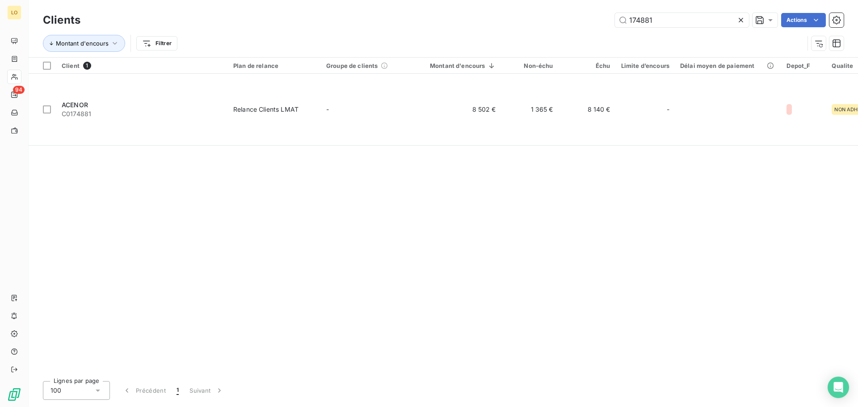
drag, startPoint x: 668, startPoint y: 19, endPoint x: 372, endPoint y: 38, distance: 296.9
click at [395, 31] on div "Clients 174881 Actions Montant d'encours Filtrer" at bounding box center [443, 34] width 801 height 46
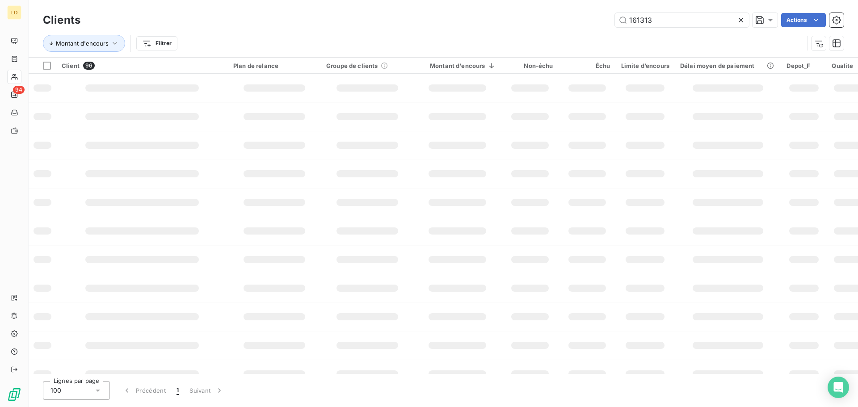
type input "161313"
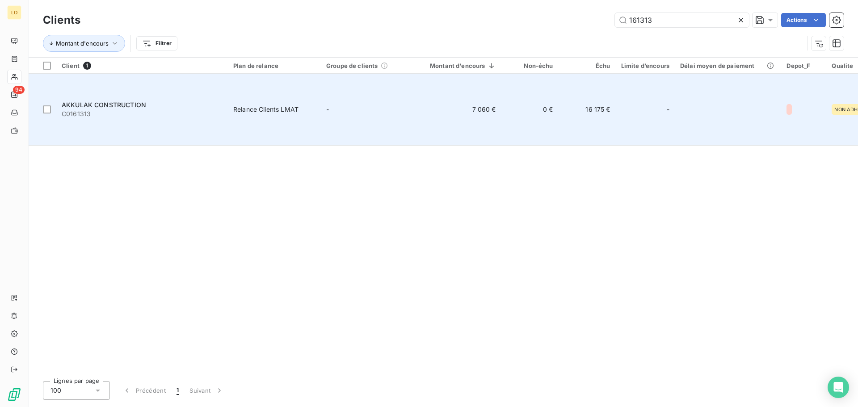
click at [113, 101] on span "AKKULAK CONSTRUCTION" at bounding box center [104, 105] width 84 height 8
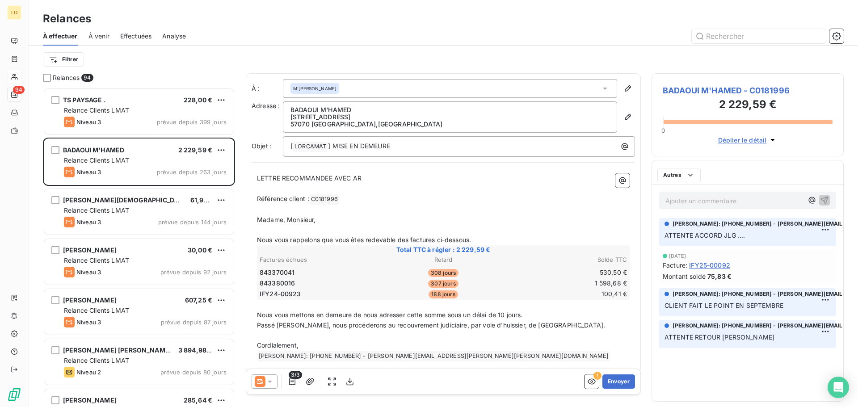
scroll to position [313, 185]
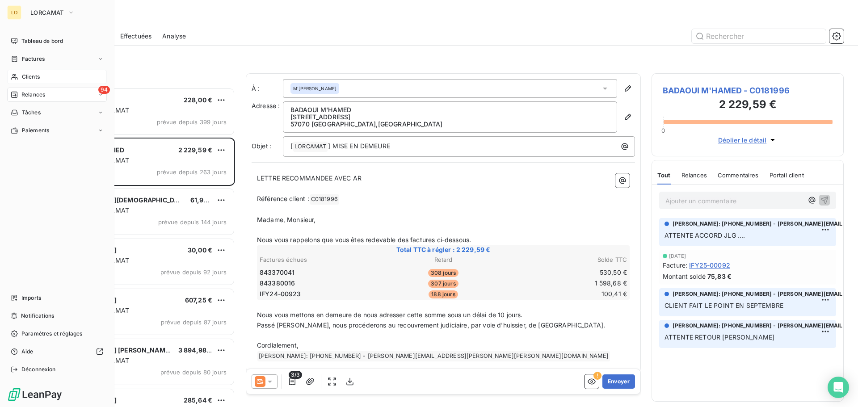
click at [28, 73] on span "Clients" at bounding box center [31, 77] width 18 height 8
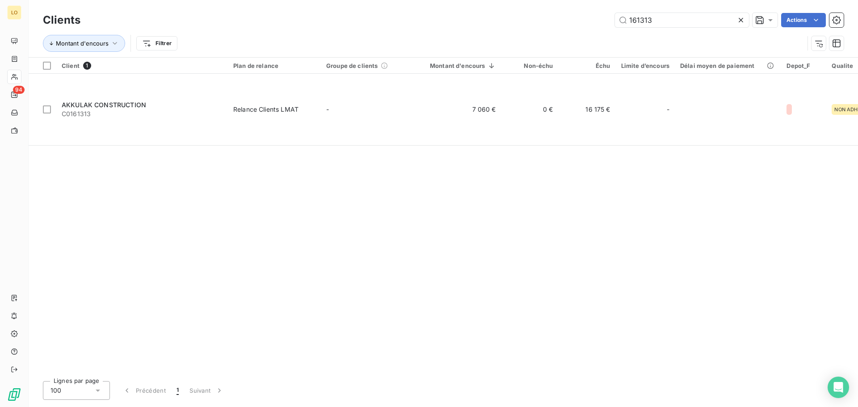
drag, startPoint x: 665, startPoint y: 17, endPoint x: 452, endPoint y: 33, distance: 213.8
click at [452, 33] on div "Clients 161313 Actions Montant d'encours Filtrer" at bounding box center [443, 34] width 801 height 46
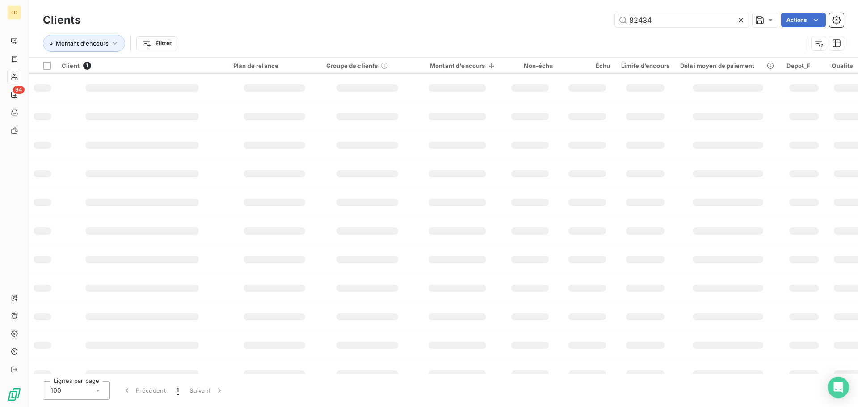
type input "82434"
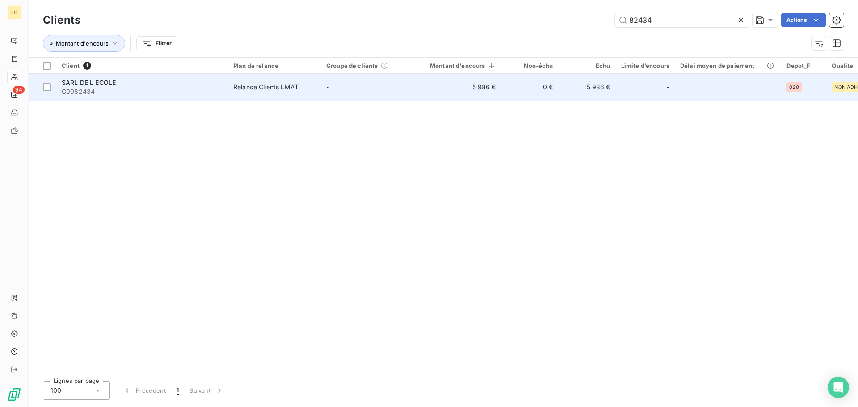
click at [113, 81] on span "SARL DE L ECOLE" at bounding box center [89, 83] width 54 height 8
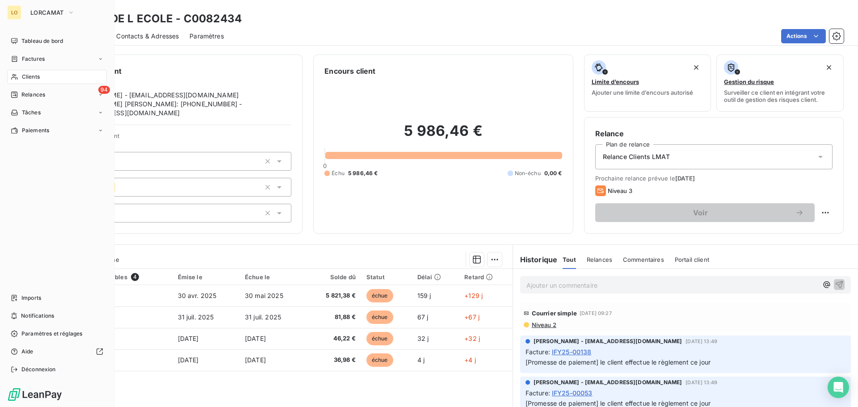
click at [14, 76] on icon at bounding box center [14, 77] width 6 height 6
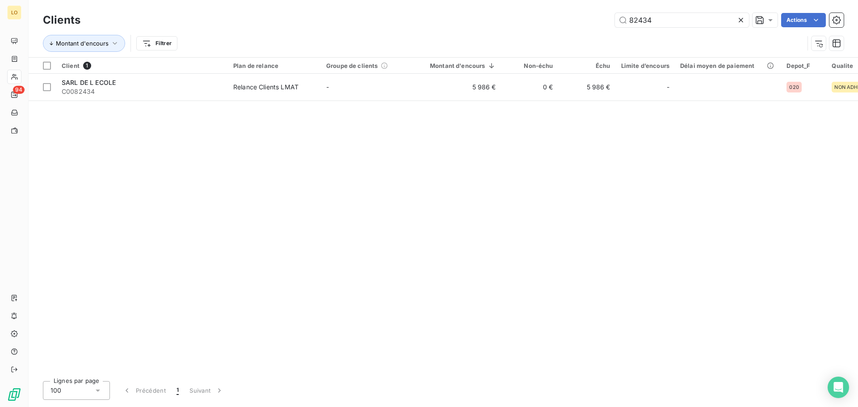
drag, startPoint x: 661, startPoint y: 20, endPoint x: 674, endPoint y: 10, distance: 16.7
click at [455, 12] on div "Clients 82434 Actions" at bounding box center [443, 20] width 801 height 19
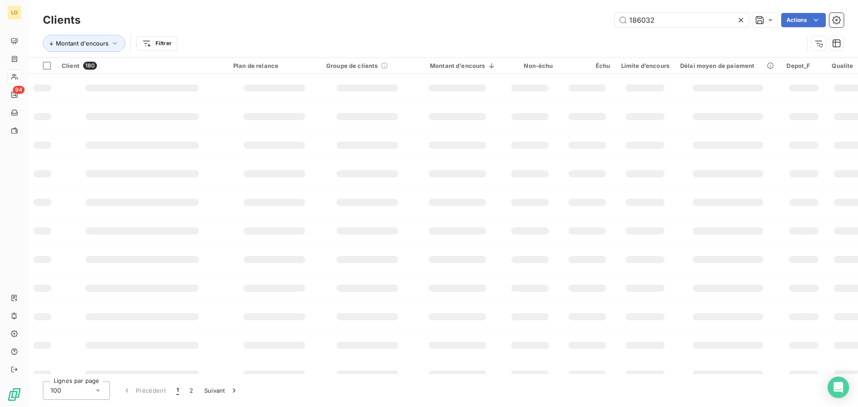
type input "186032"
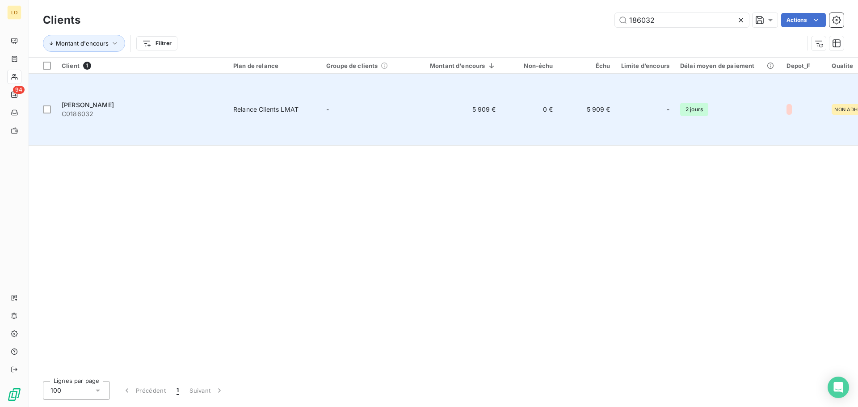
click at [93, 101] on span "[PERSON_NAME]" at bounding box center [88, 105] width 52 height 8
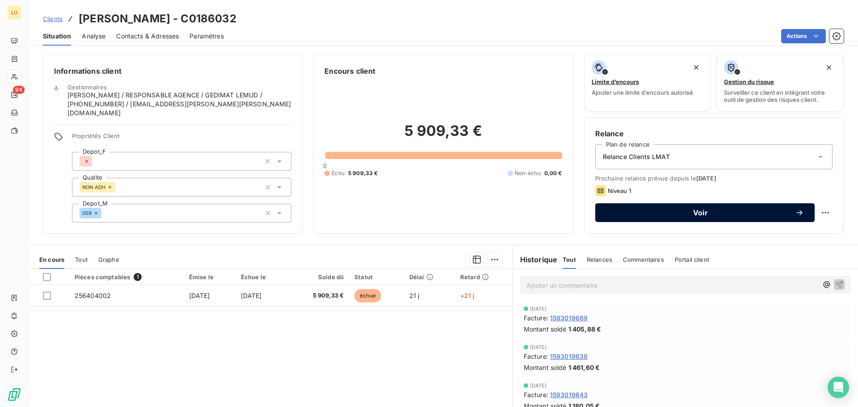
click at [671, 214] on span "Voir" at bounding box center [700, 212] width 189 height 7
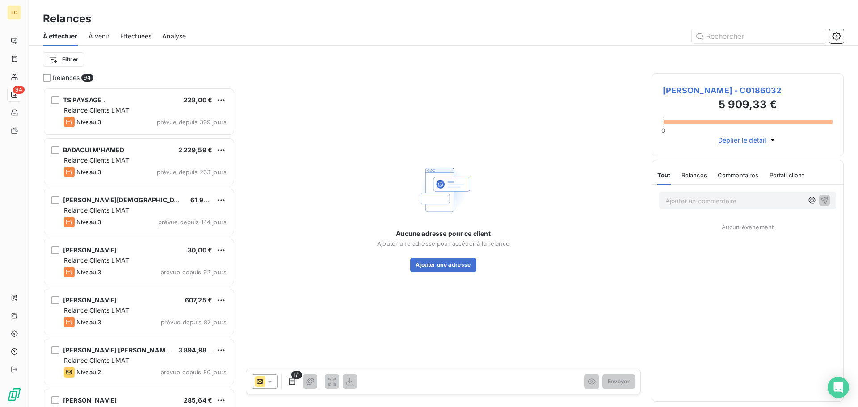
scroll to position [313, 185]
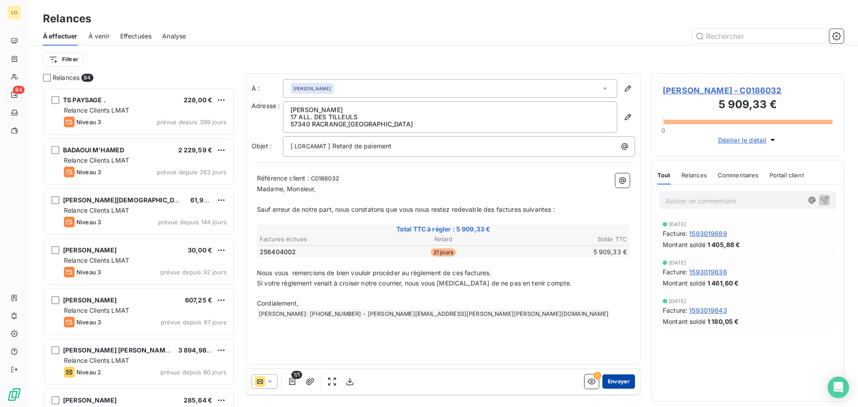
click at [622, 378] on button "Envoyer" at bounding box center [618, 381] width 33 height 14
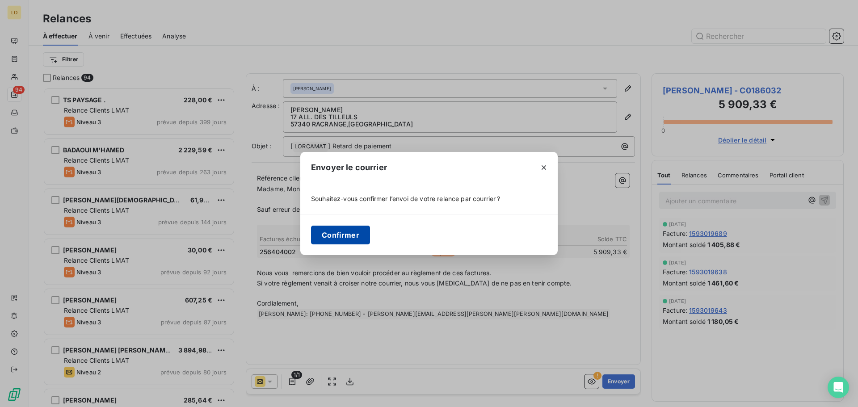
click at [358, 237] on button "Confirmer" at bounding box center [340, 235] width 59 height 19
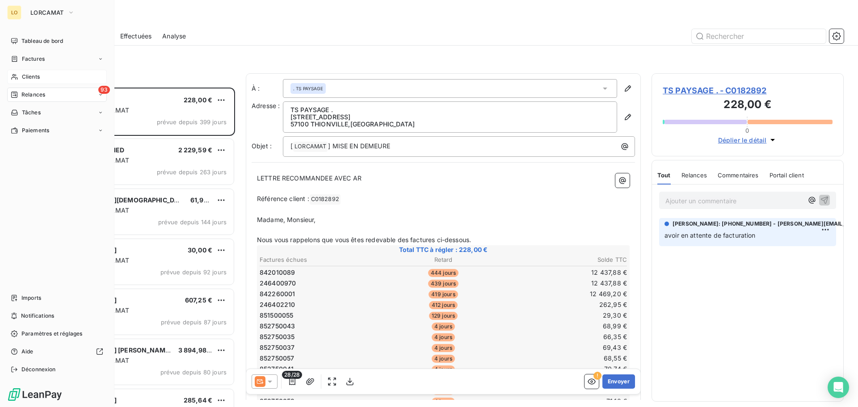
drag, startPoint x: 17, startPoint y: 77, endPoint x: 38, endPoint y: 74, distance: 20.8
click at [17, 77] on icon at bounding box center [15, 76] width 8 height 7
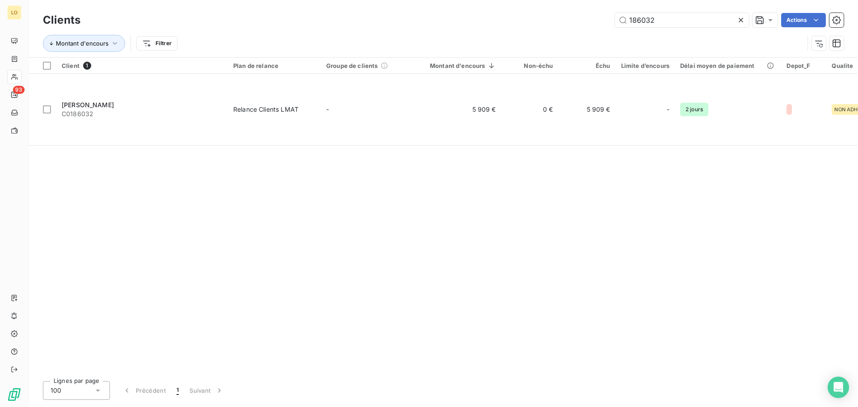
drag, startPoint x: 697, startPoint y: 19, endPoint x: 451, endPoint y: 19, distance: 245.8
click at [452, 19] on div "186032 Actions" at bounding box center [467, 20] width 753 height 14
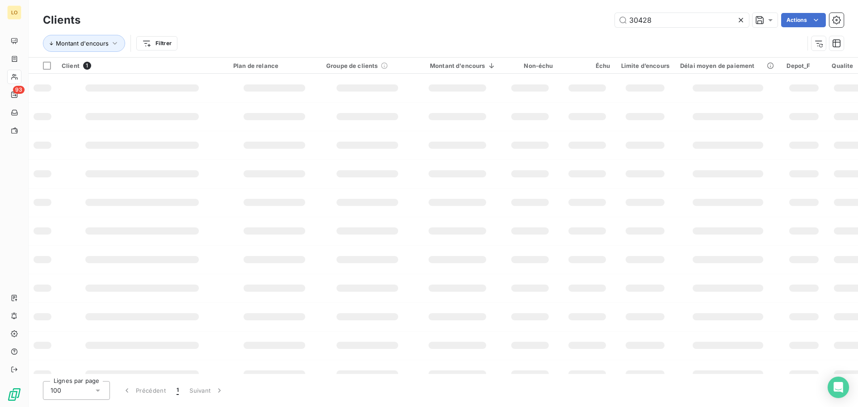
type input "30428"
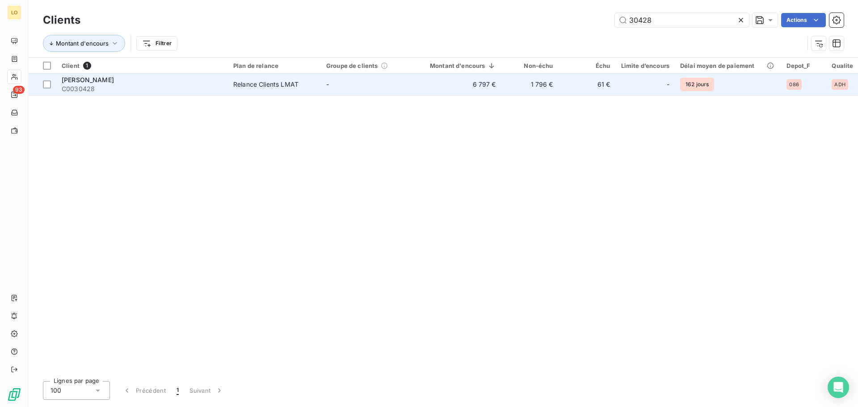
click at [101, 78] on span "[PERSON_NAME]" at bounding box center [88, 80] width 52 height 8
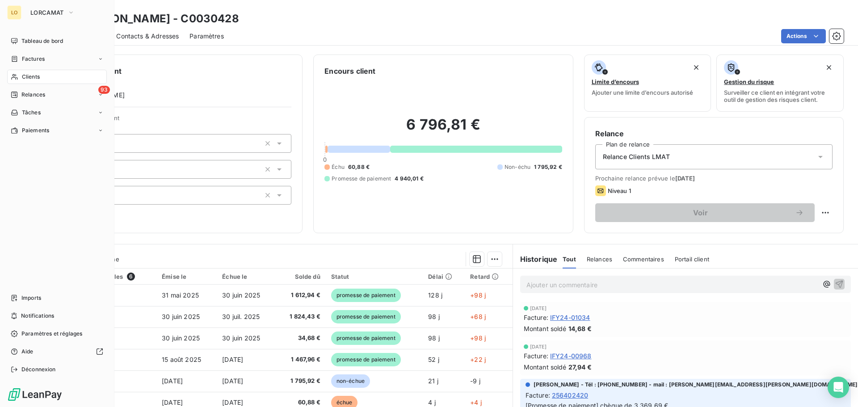
click at [14, 76] on icon at bounding box center [14, 77] width 6 height 6
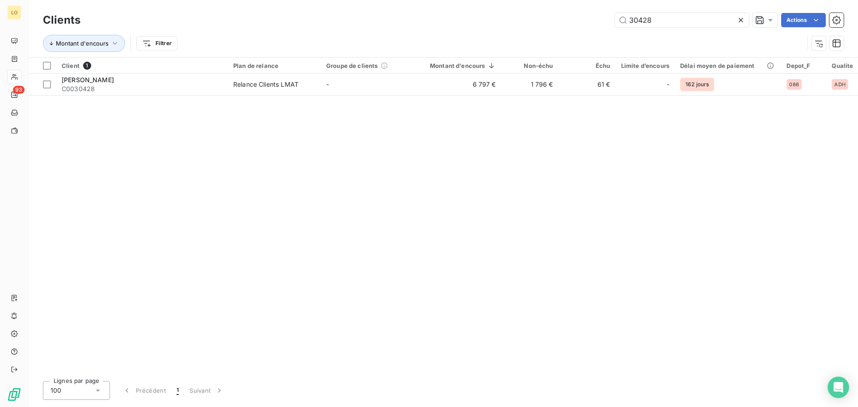
drag, startPoint x: 658, startPoint y: 23, endPoint x: 380, endPoint y: -8, distance: 279.7
click at [380, 0] on html "LO 93 Clients 30428 Actions Montant d'encours Filtrer Client 1 Plan de relance …" at bounding box center [429, 203] width 858 height 407
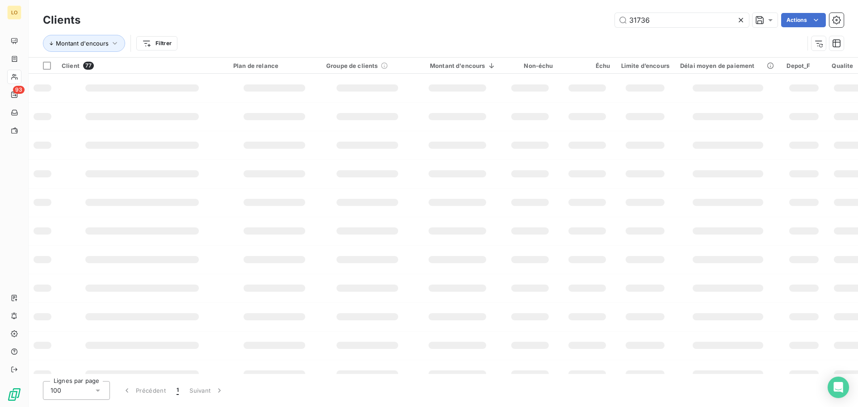
type input "31736"
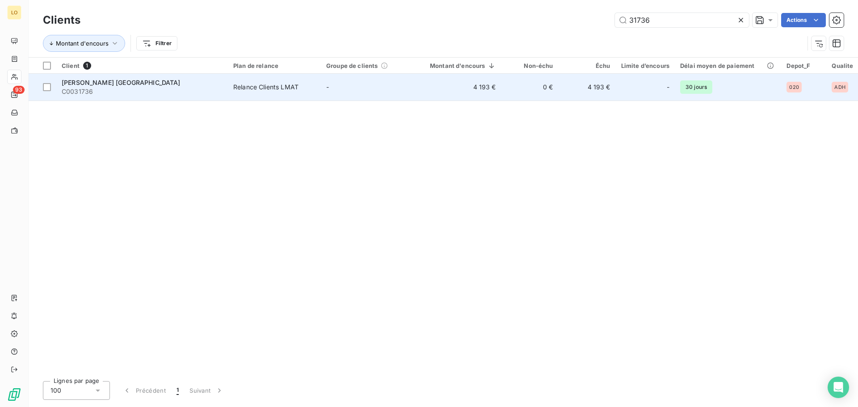
click at [105, 80] on span "[PERSON_NAME] [GEOGRAPHIC_DATA]" at bounding box center [121, 83] width 119 height 8
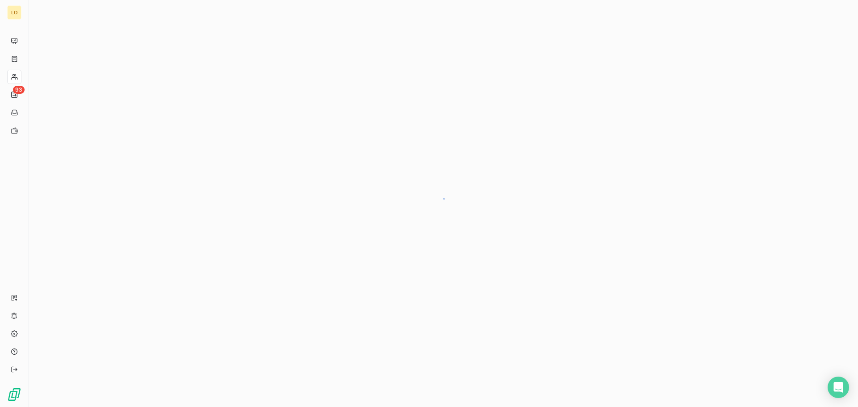
click at [105, 80] on div at bounding box center [443, 203] width 829 height 407
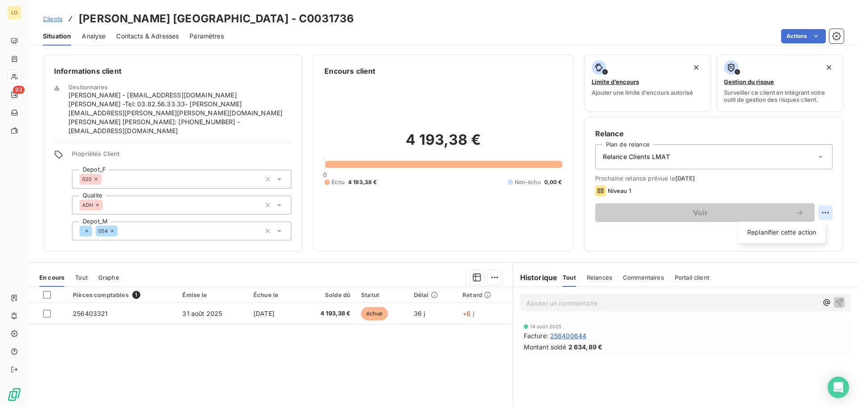
click at [821, 215] on html "LO 93 Clients [PERSON_NAME] DES QUATRE VENTS - C0031736 Situation Analyse Conta…" at bounding box center [429, 203] width 858 height 407
click at [489, 267] on html "LO 93 Clients [PERSON_NAME] DES QUATRE VENTS - C0031736 Situation Analyse Conta…" at bounding box center [429, 203] width 858 height 407
click at [513, 219] on html "LO 93 Clients [PERSON_NAME] DES QUATRE VENTS - C0031736 Situation Analyse Conta…" at bounding box center [429, 203] width 858 height 407
click at [824, 215] on html "LO 93 Clients [PERSON_NAME] DES QUATRE VENTS - C0031736 Situation Analyse Conta…" at bounding box center [429, 203] width 858 height 407
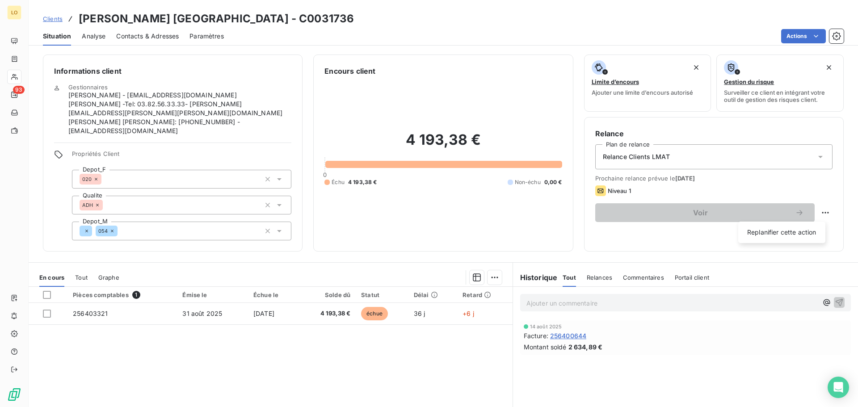
click at [477, 218] on html "LO 93 Clients [PERSON_NAME] DES QUATRE VENTS - C0031736 Situation Analyse Conta…" at bounding box center [429, 203] width 858 height 407
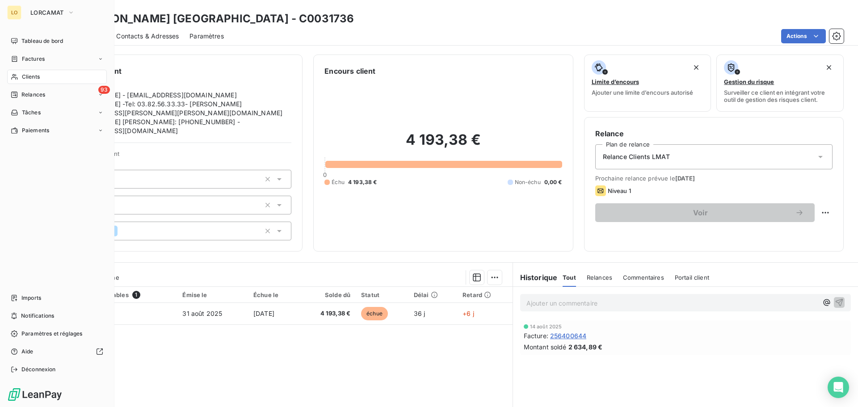
click at [8, 78] on div "Clients" at bounding box center [57, 77] width 100 height 14
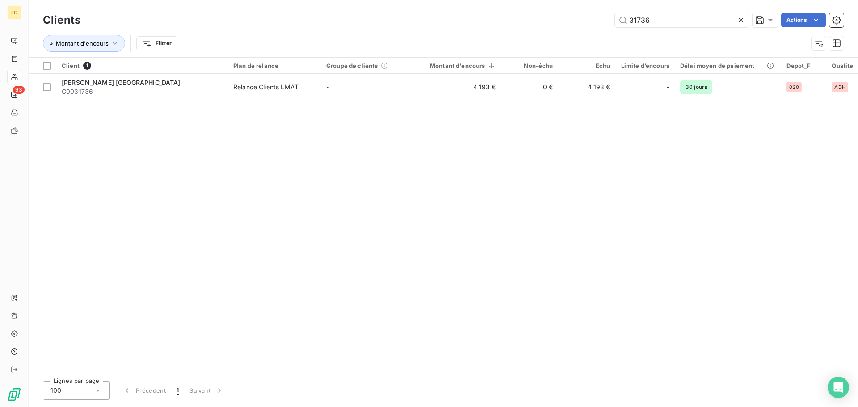
drag, startPoint x: 698, startPoint y: 17, endPoint x: 382, endPoint y: 18, distance: 316.4
click at [382, 18] on div "31736 Actions" at bounding box center [467, 20] width 753 height 14
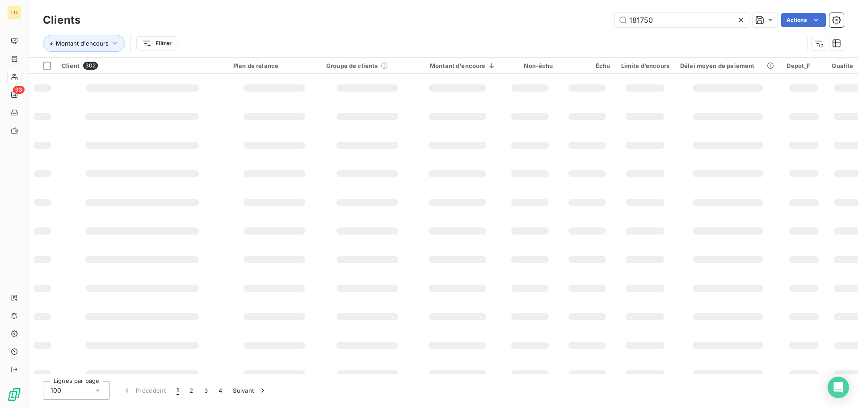
type input "181750"
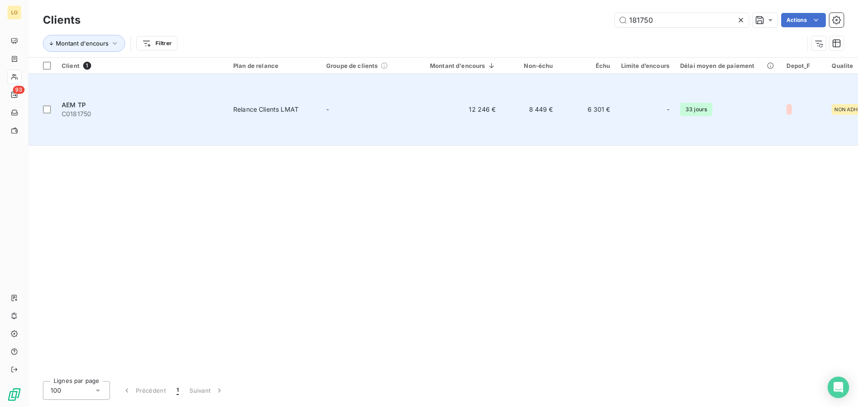
click at [84, 101] on span "AEM TP" at bounding box center [74, 105] width 24 height 8
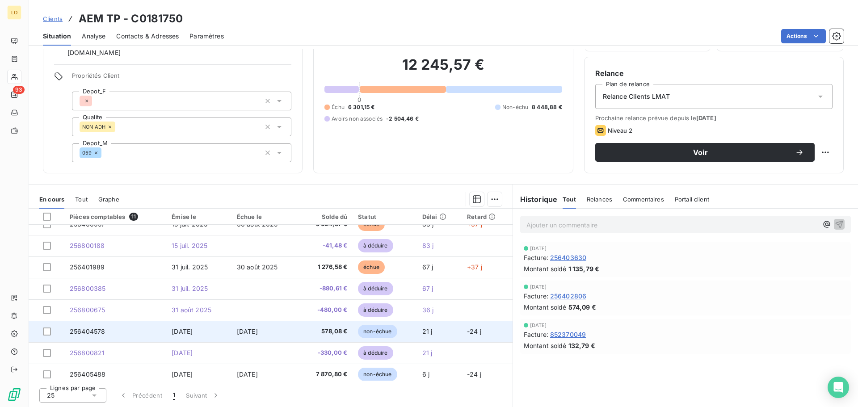
scroll to position [80, 0]
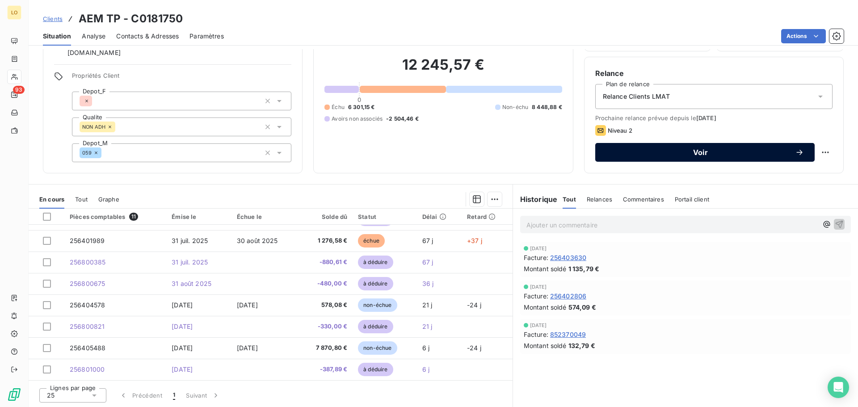
click at [742, 154] on span "Voir" at bounding box center [700, 152] width 189 height 7
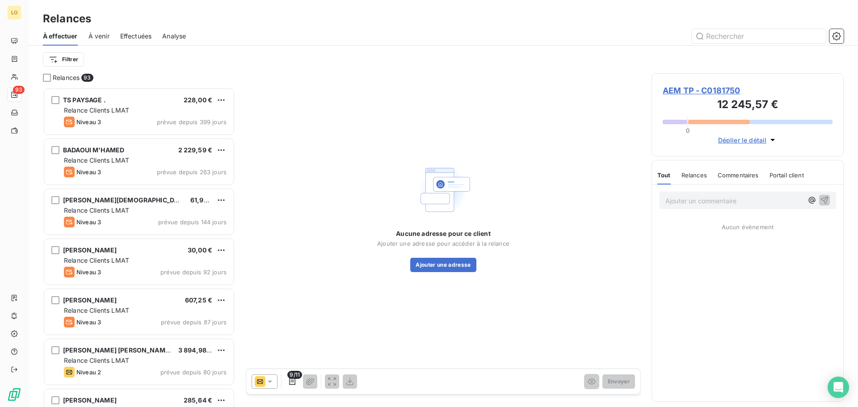
scroll to position [313, 185]
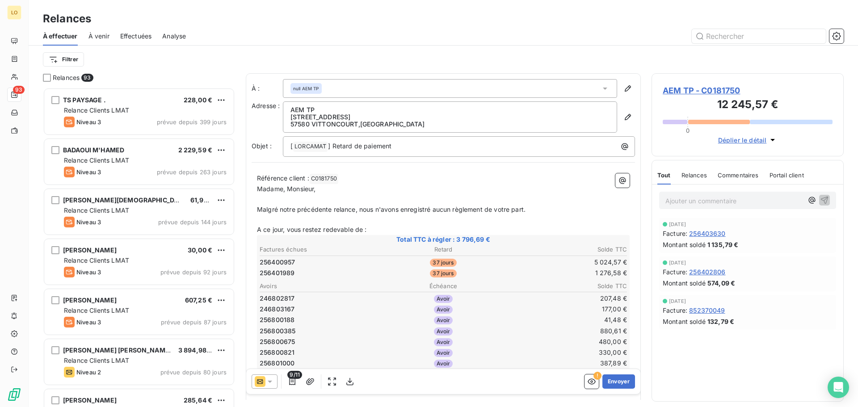
click at [267, 378] on icon at bounding box center [269, 381] width 9 height 9
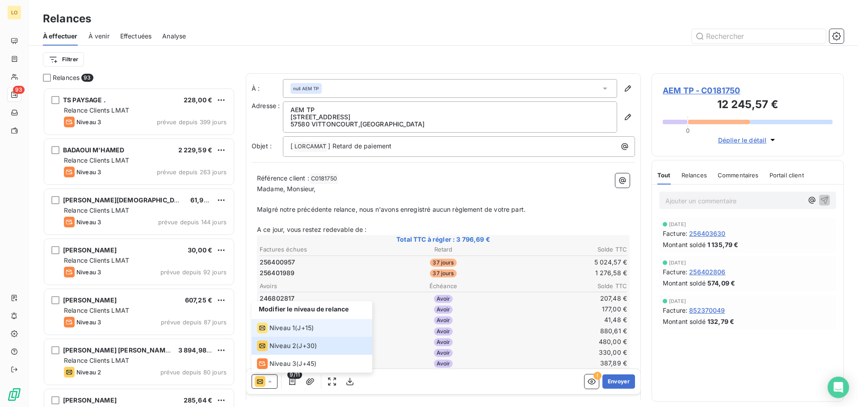
click at [277, 320] on li "Niveau 1 ( J+15 )" at bounding box center [312, 328] width 121 height 18
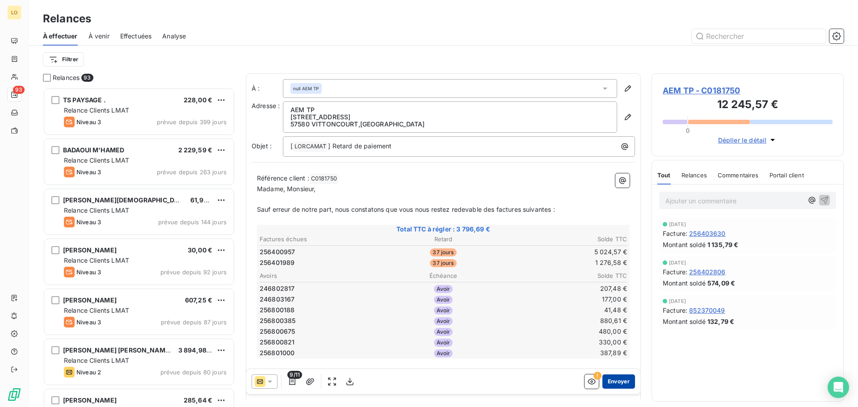
click at [609, 382] on button "Envoyer" at bounding box center [618, 381] width 33 height 14
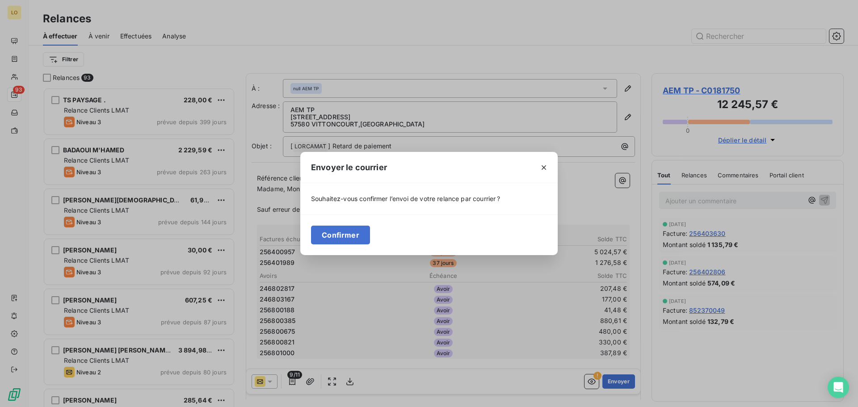
drag, startPoint x: 349, startPoint y: 239, endPoint x: 28, endPoint y: 103, distance: 348.9
click at [349, 239] on button "Confirmer" at bounding box center [340, 235] width 59 height 19
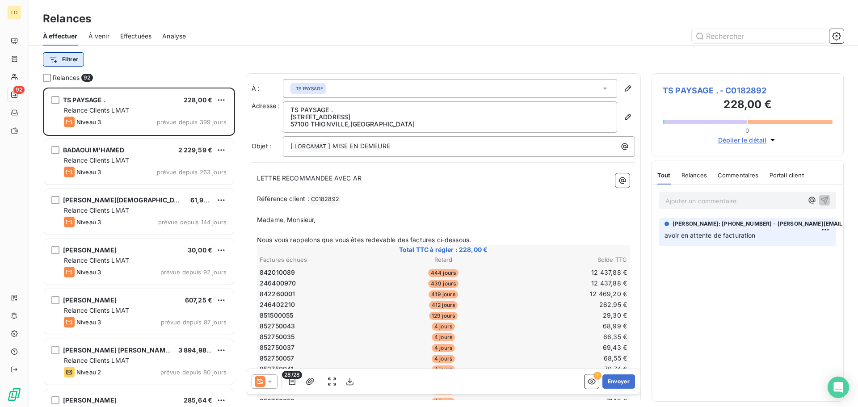
click at [55, 59] on html "LO 92 Relances À effectuer À venir Effectuées Analyse Filtrer Relances 92 TS PA…" at bounding box center [429, 203] width 858 height 407
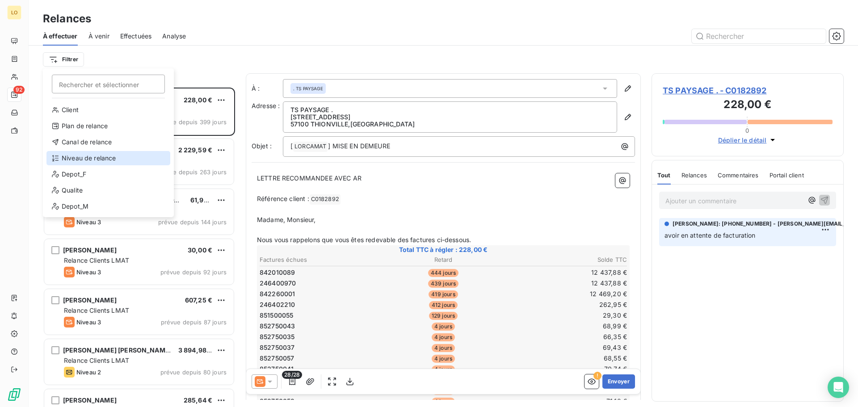
click at [94, 160] on div "Niveau de relance" at bounding box center [108, 158] width 124 height 14
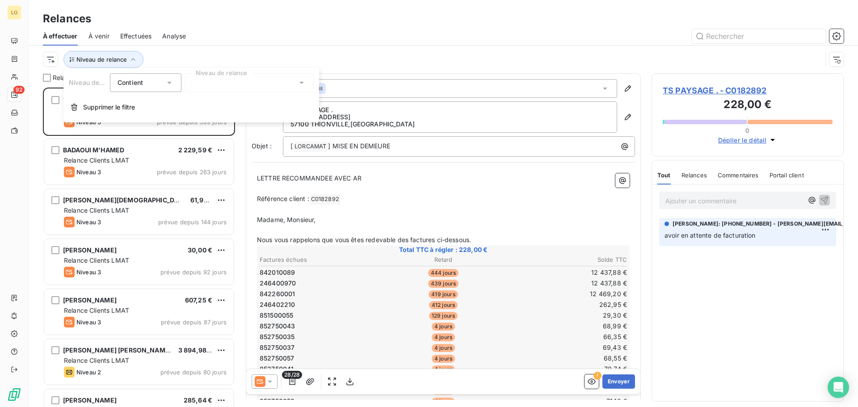
click at [240, 87] on div at bounding box center [249, 82] width 129 height 19
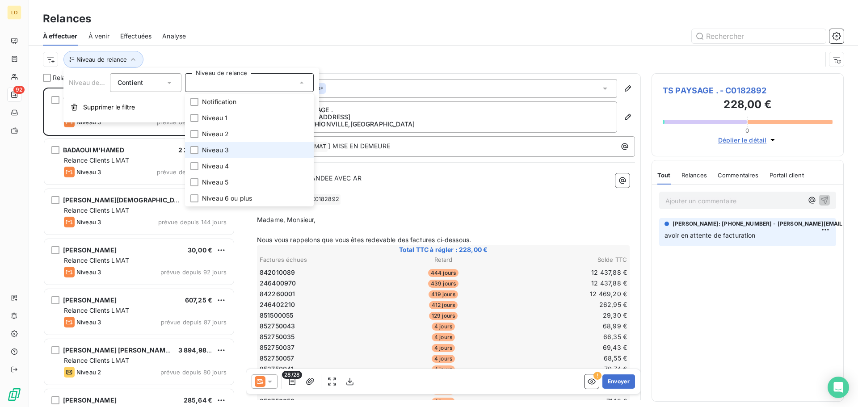
click at [213, 150] on span "Niveau 3" at bounding box center [215, 150] width 27 height 9
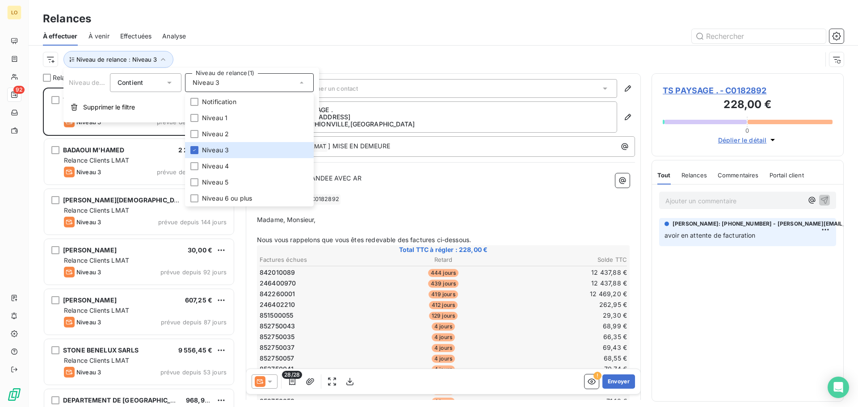
scroll to position [313, 185]
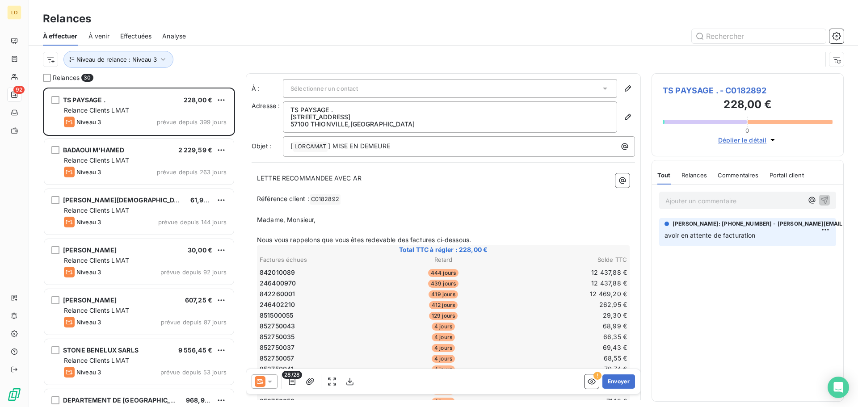
click at [336, 29] on div at bounding box center [520, 36] width 647 height 14
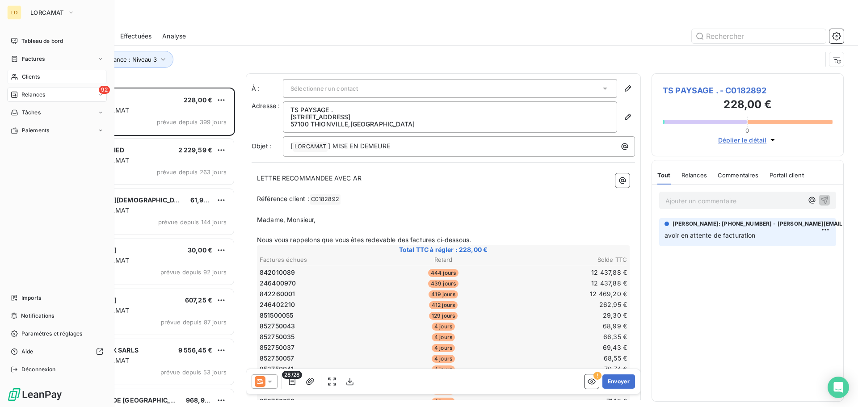
click at [23, 74] on span "Clients" at bounding box center [31, 77] width 18 height 8
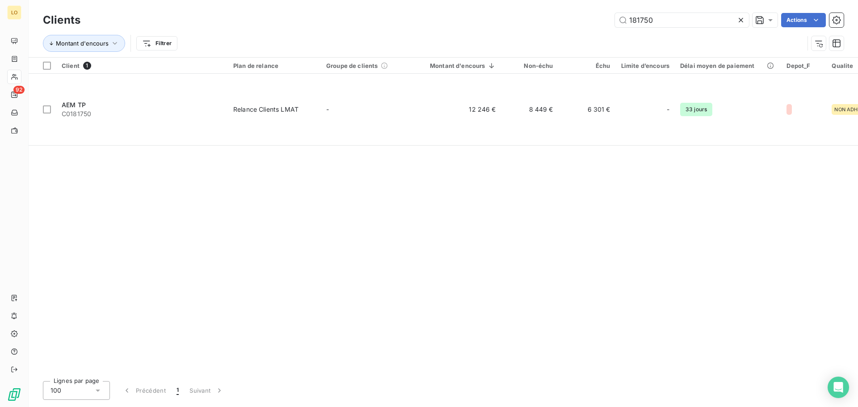
drag, startPoint x: 708, startPoint y: 21, endPoint x: 267, endPoint y: -18, distance: 442.8
click at [267, 0] on html "LO 92 Clients 181750 Actions Montant d'encours Filtrer Client 1 Plan de relance…" at bounding box center [429, 203] width 858 height 407
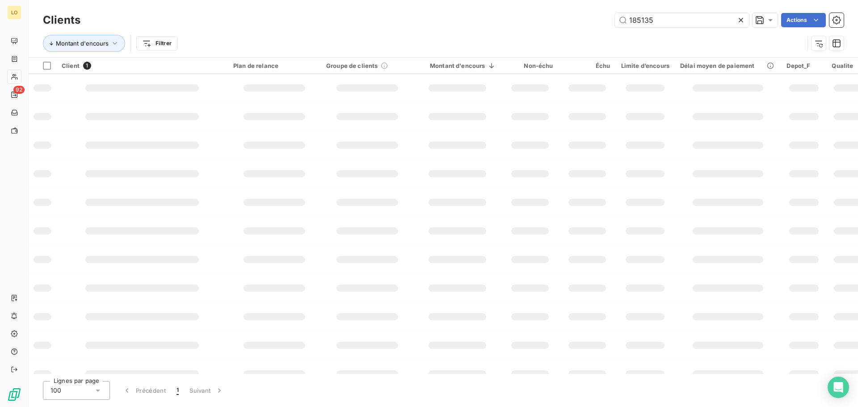
type input "185135"
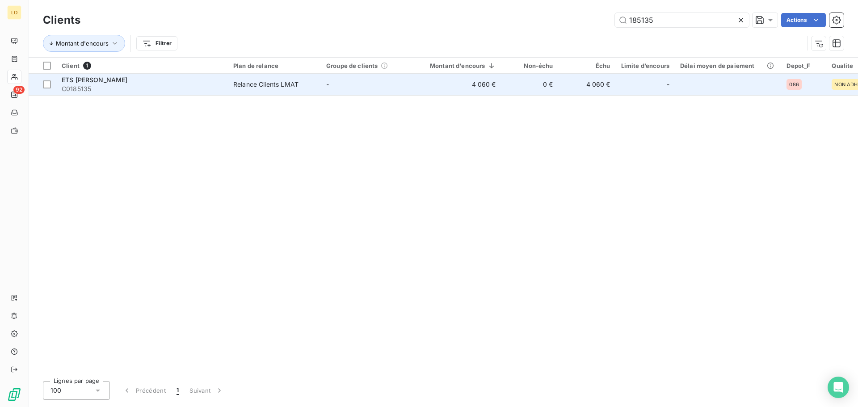
click at [129, 84] on div "ETS [PERSON_NAME]" at bounding box center [142, 80] width 161 height 9
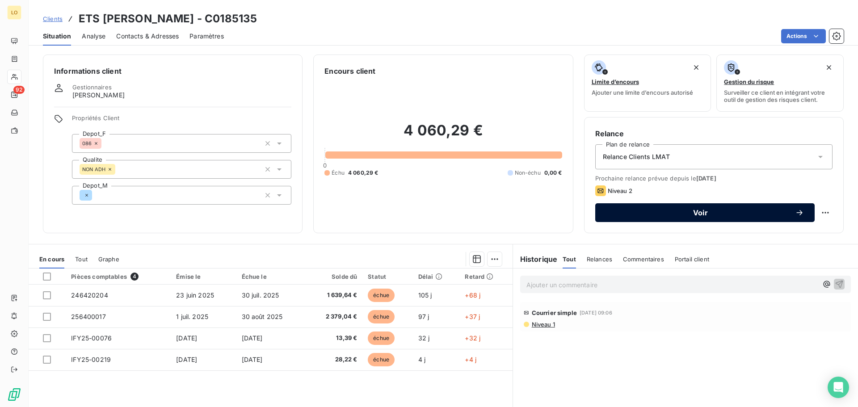
click at [744, 212] on span "Voir" at bounding box center [700, 212] width 189 height 7
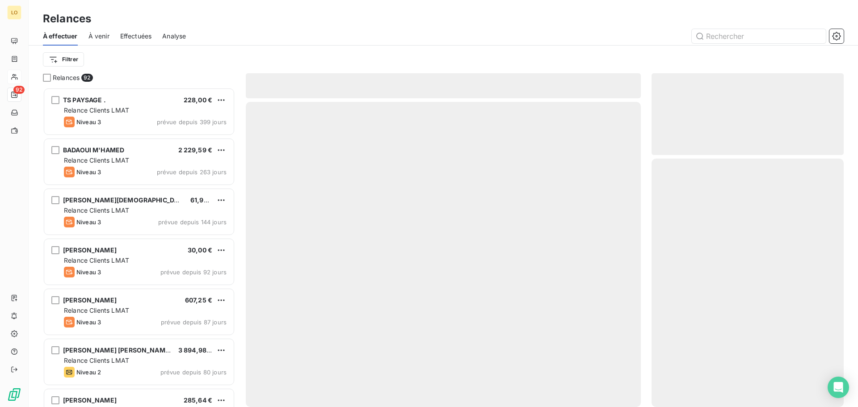
scroll to position [313, 185]
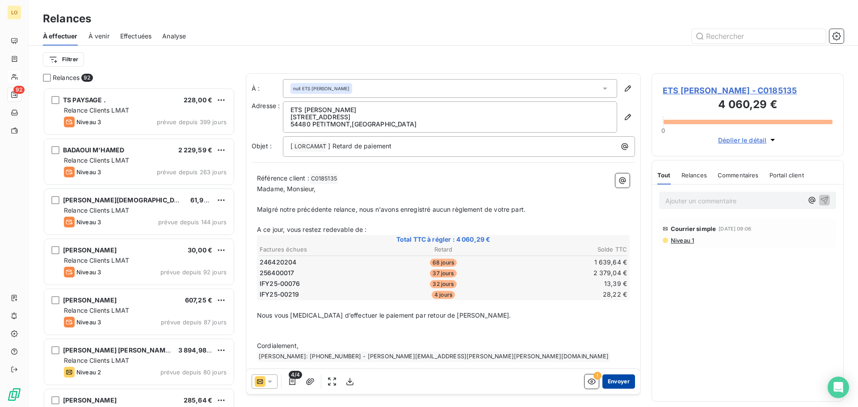
click at [606, 381] on button "Envoyer" at bounding box center [618, 381] width 33 height 14
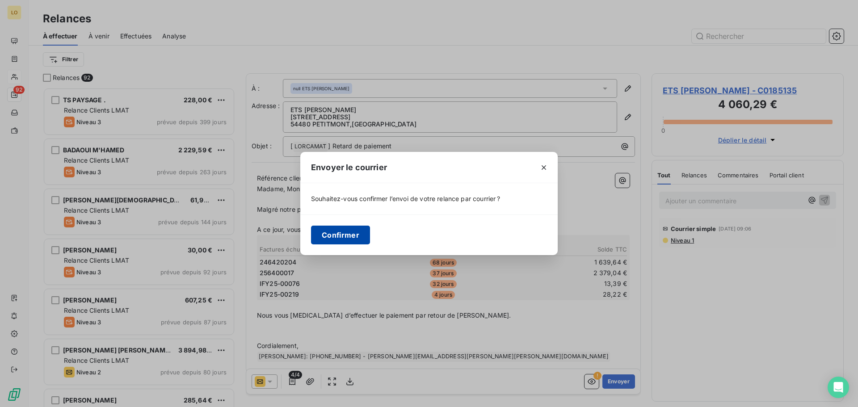
click at [339, 235] on button "Confirmer" at bounding box center [340, 235] width 59 height 19
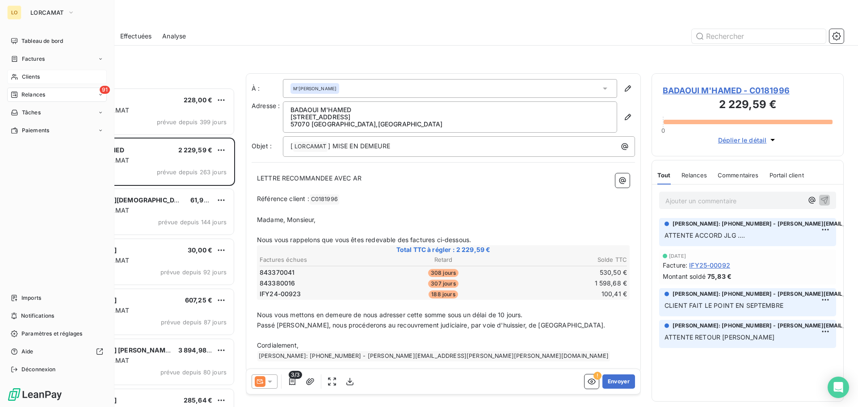
click at [12, 73] on div "Clients" at bounding box center [57, 77] width 100 height 14
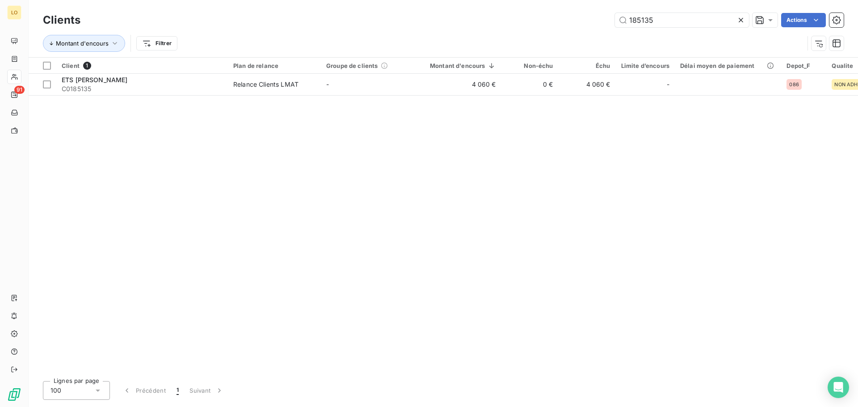
drag, startPoint x: 689, startPoint y: 20, endPoint x: 383, endPoint y: -8, distance: 307.4
click at [383, 0] on html "LO 91 Clients 185135 Actions Montant d'encours Filtrer Client 1 Plan de relance…" at bounding box center [429, 203] width 858 height 407
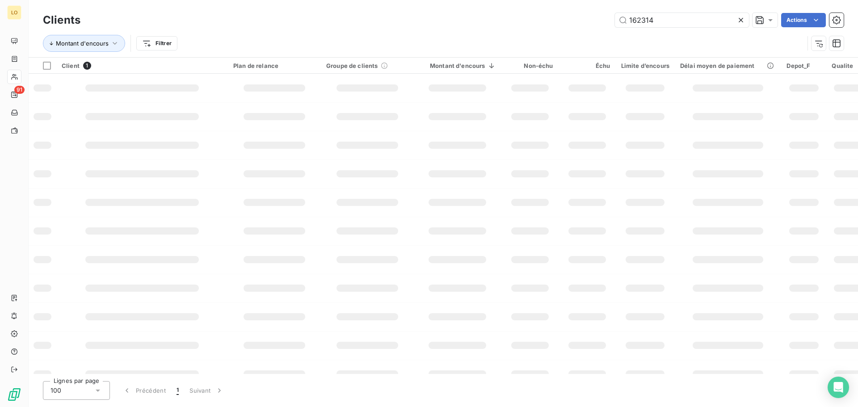
type input "162314"
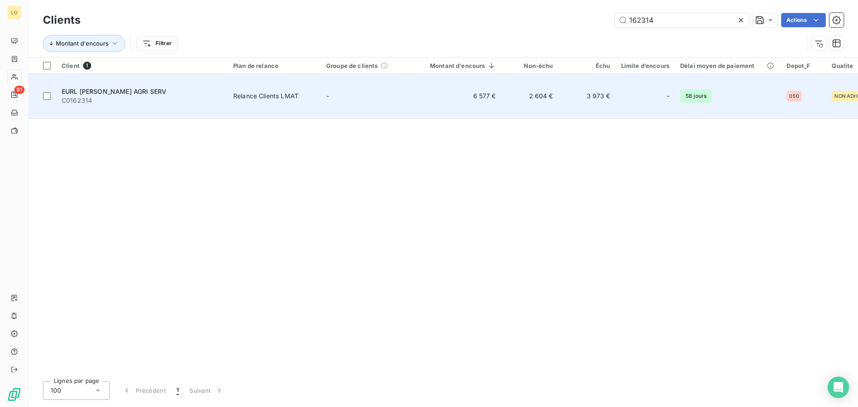
click at [101, 88] on span "EURL [PERSON_NAME] AGRI SERV" at bounding box center [114, 92] width 105 height 8
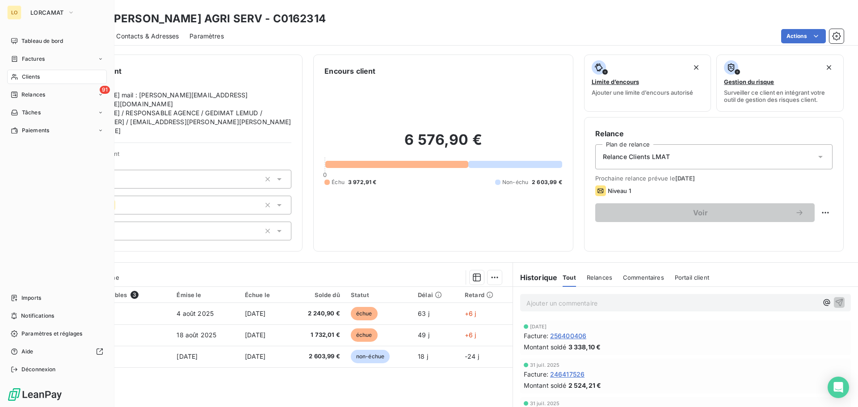
drag, startPoint x: 16, startPoint y: 72, endPoint x: 22, endPoint y: 66, distance: 9.2
click at [16, 72] on div "Clients" at bounding box center [57, 77] width 100 height 14
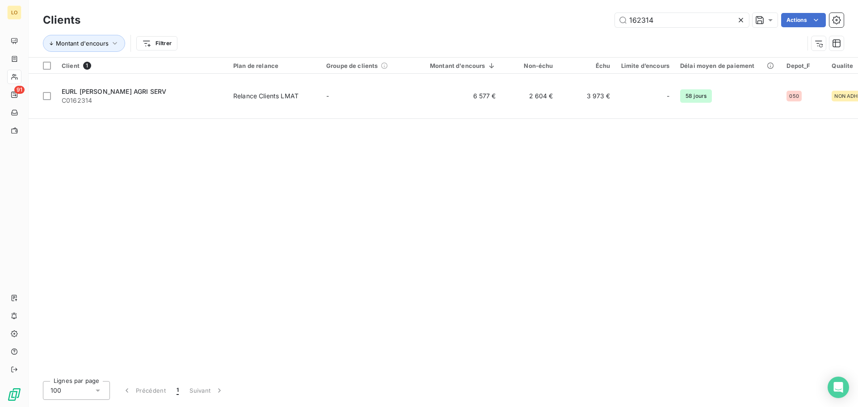
drag, startPoint x: 661, startPoint y: 23, endPoint x: 404, endPoint y: -13, distance: 259.9
click at [404, 0] on html "LO 91 Clients 162314 Actions Montant d'encours Filtrer Client 1 Plan de relance…" at bounding box center [429, 203] width 858 height 407
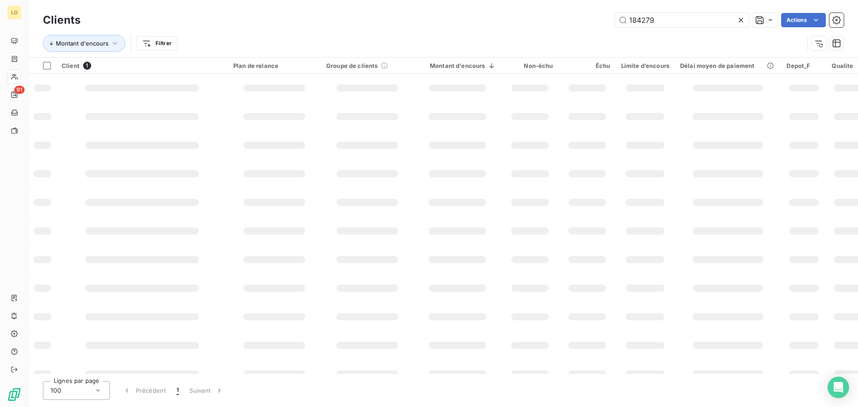
type input "184279"
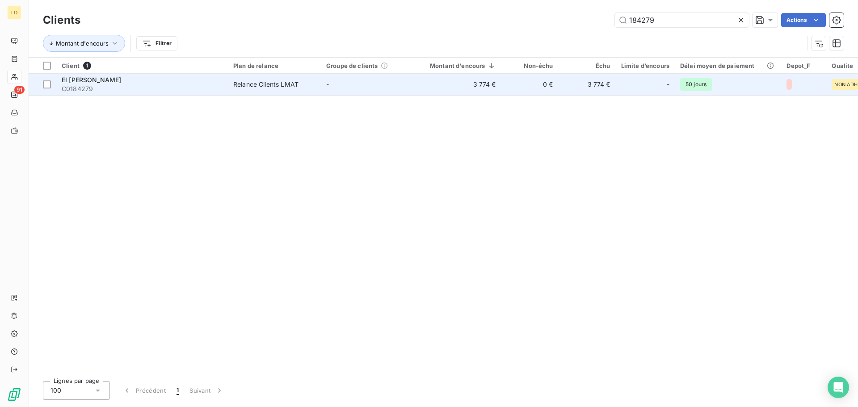
click at [136, 83] on div "EI [PERSON_NAME] C0184279" at bounding box center [142, 85] width 161 height 18
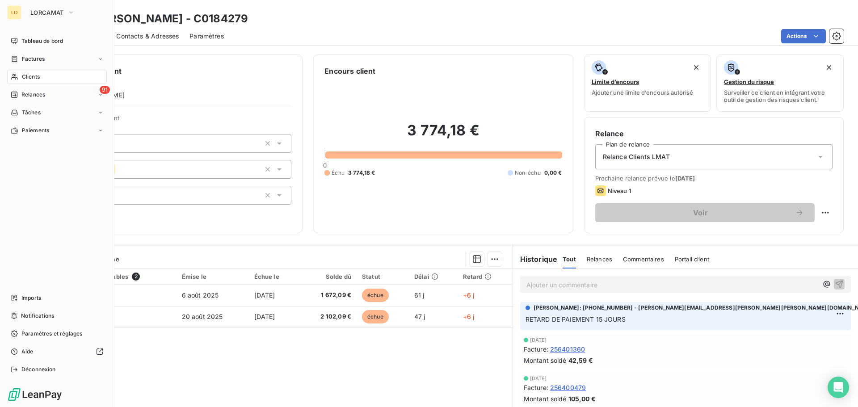
click at [25, 75] on span "Clients" at bounding box center [31, 77] width 18 height 8
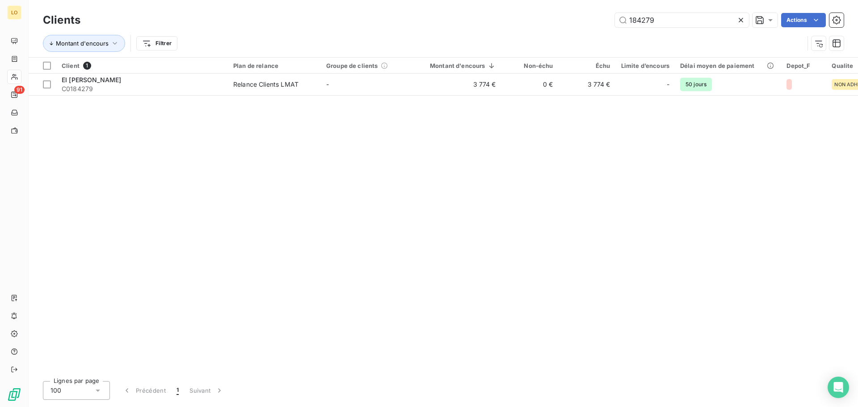
drag, startPoint x: 670, startPoint y: 18, endPoint x: 569, endPoint y: 13, distance: 101.1
click at [570, 13] on div "184279 Actions" at bounding box center [467, 20] width 753 height 14
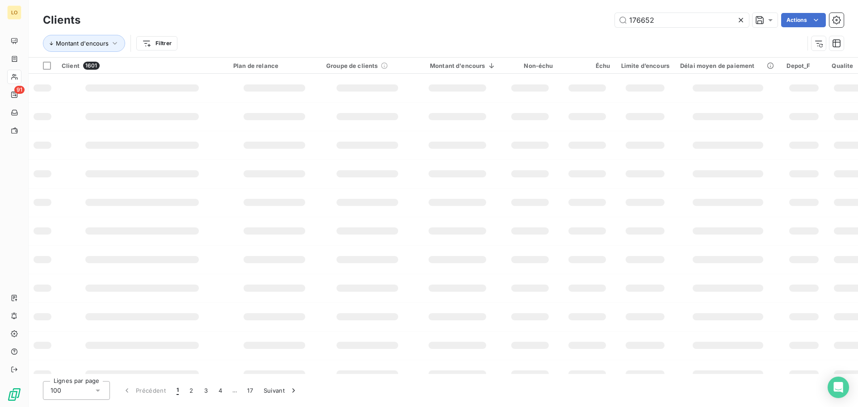
type input "176652"
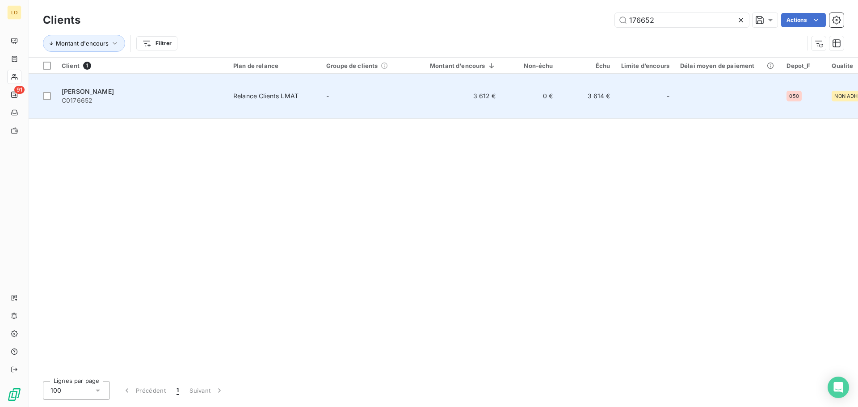
click at [109, 88] on span "[PERSON_NAME]" at bounding box center [88, 92] width 52 height 8
